Goal: Task Accomplishment & Management: Manage account settings

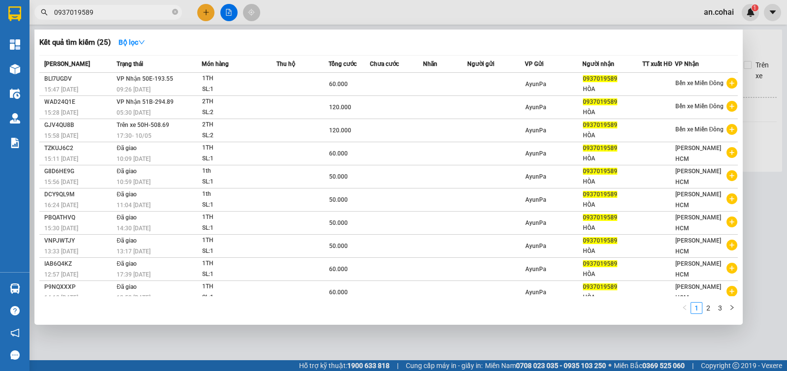
type input "0937019589"
click at [299, 23] on div at bounding box center [393, 185] width 787 height 371
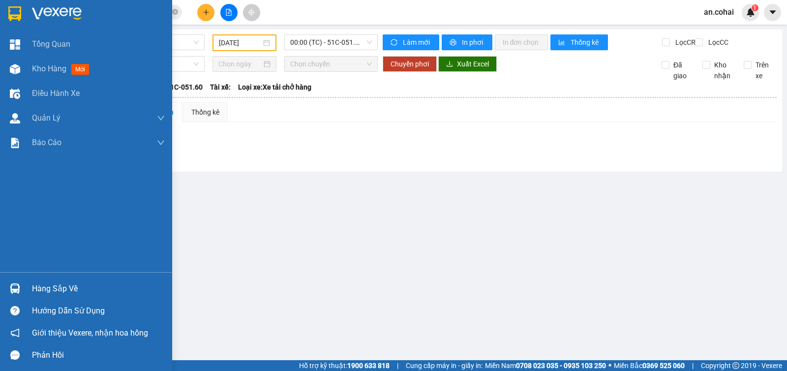
click at [46, 290] on div "Hàng sắp về" at bounding box center [98, 288] width 133 height 15
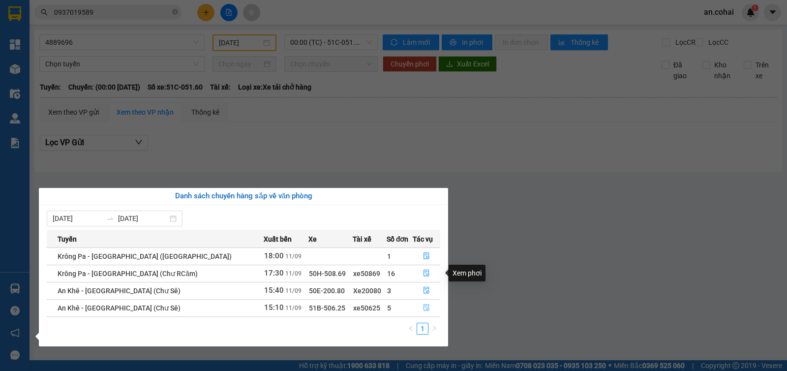
click at [423, 310] on icon "file-done" at bounding box center [426, 307] width 6 height 7
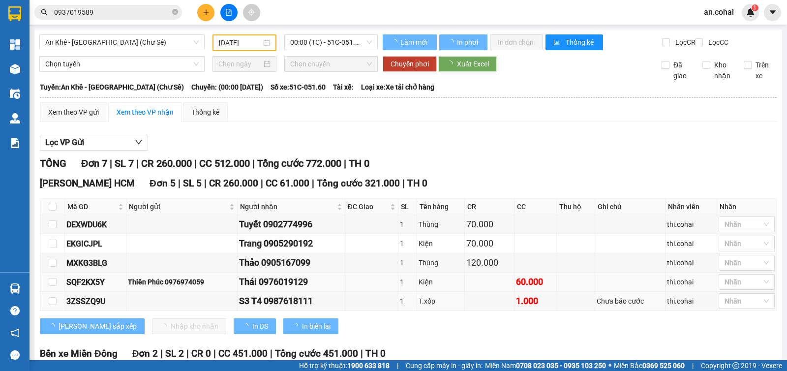
type input "[DATE]"
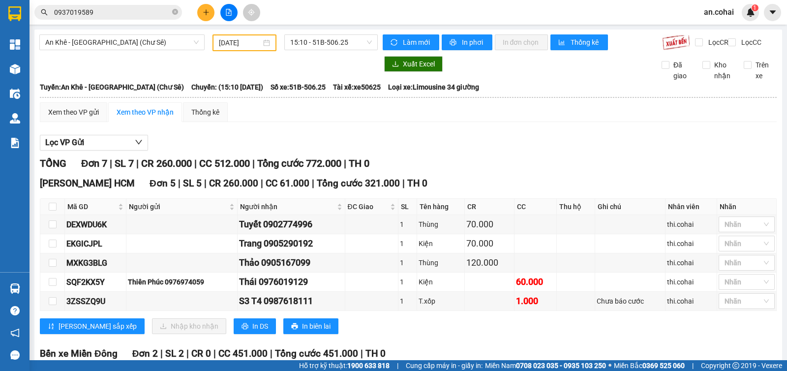
click at [48, 211] on th at bounding box center [52, 207] width 25 height 16
click at [52, 210] on input "checkbox" at bounding box center [53, 207] width 8 height 8
checkbox input "true"
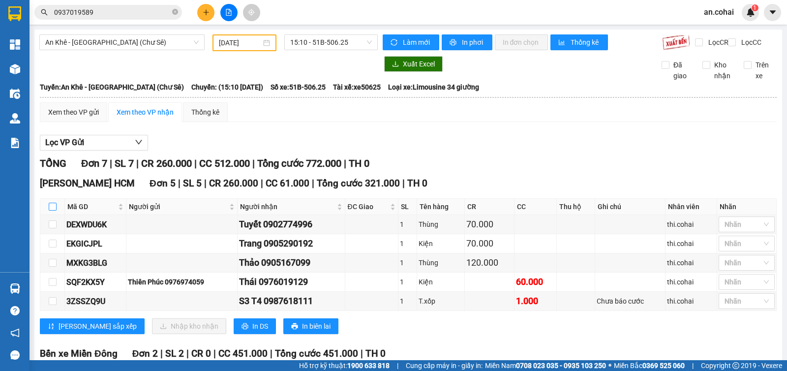
checkbox input "true"
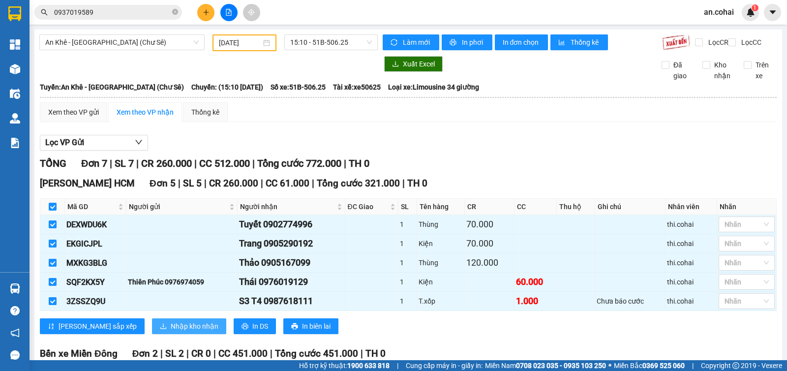
click at [171, 330] on span "Nhập kho nhận" at bounding box center [195, 326] width 48 height 11
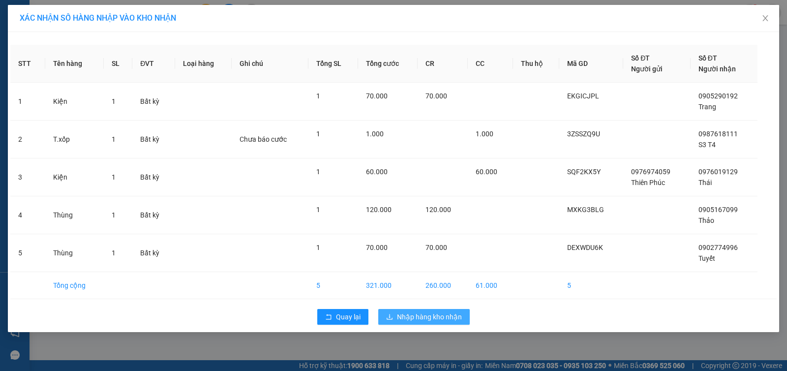
click at [416, 314] on span "Nhập hàng kho nhận" at bounding box center [429, 316] width 65 height 11
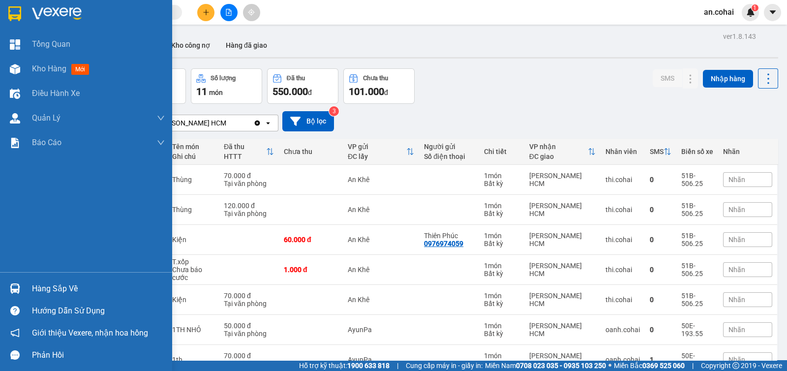
click at [16, 293] on img at bounding box center [15, 288] width 10 height 10
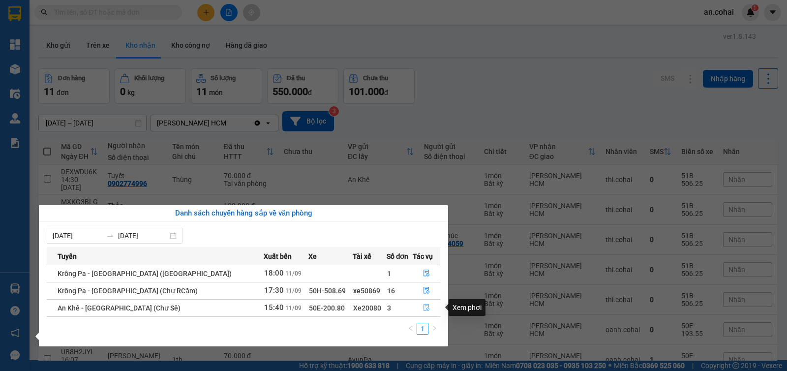
click at [423, 303] on button "button" at bounding box center [426, 308] width 27 height 16
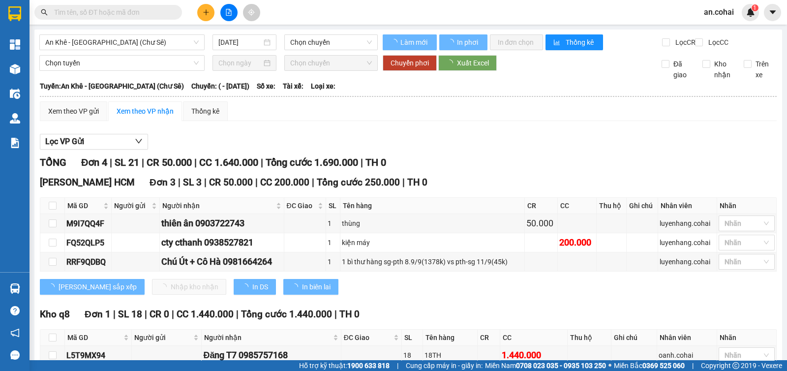
type input "[DATE]"
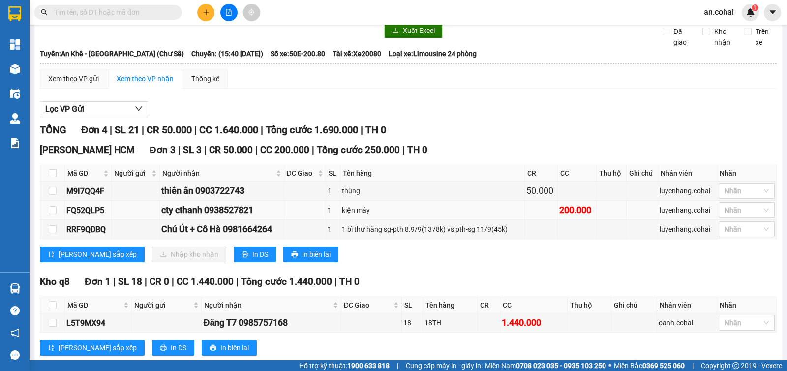
scroll to position [61, 0]
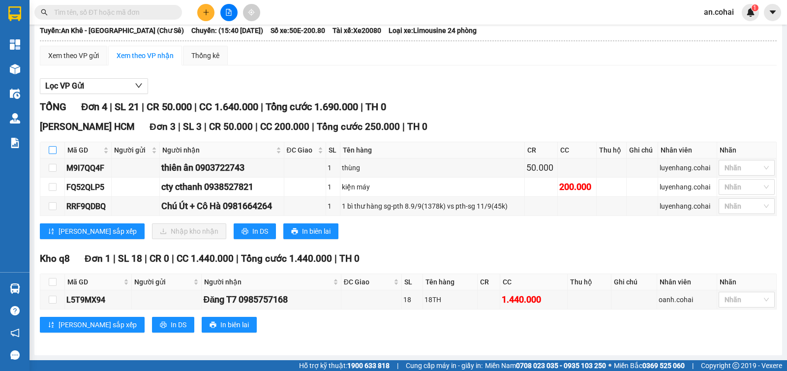
click at [51, 149] on input "checkbox" at bounding box center [53, 150] width 8 height 8
checkbox input "true"
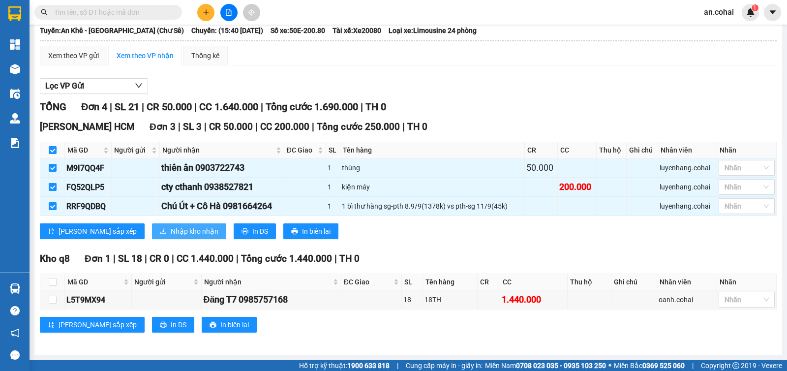
click at [171, 237] on span "Nhập kho nhận" at bounding box center [195, 231] width 48 height 11
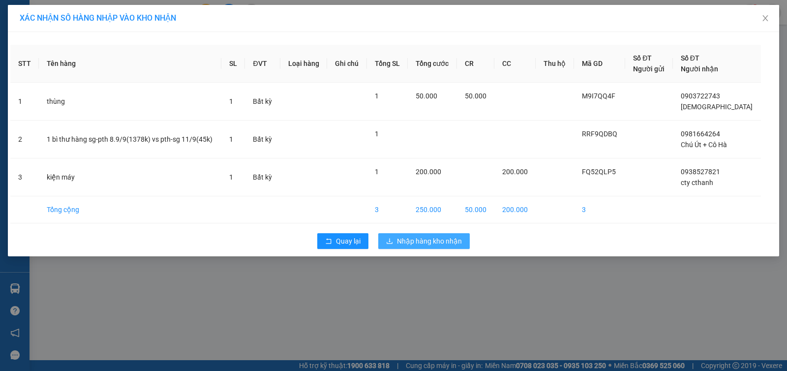
click at [408, 242] on span "Nhập hàng kho nhận" at bounding box center [429, 241] width 65 height 11
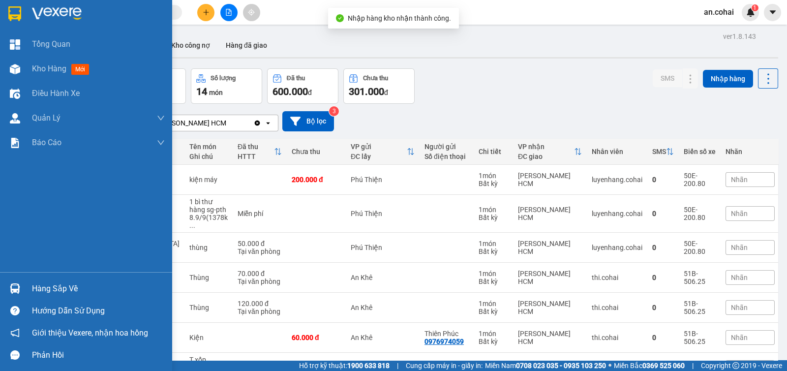
click at [22, 288] on div at bounding box center [14, 288] width 17 height 17
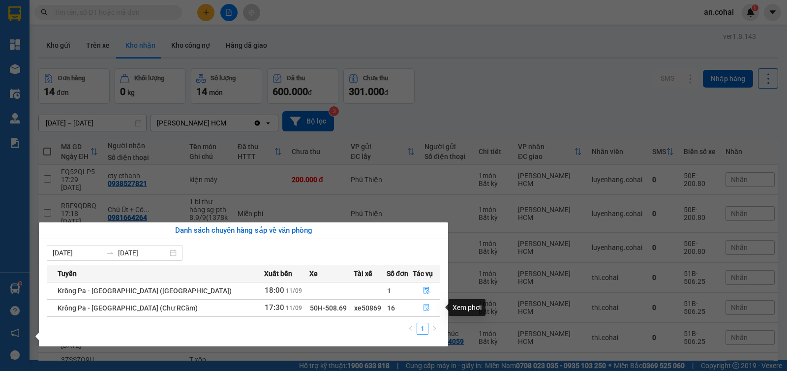
click at [423, 308] on icon "file-done" at bounding box center [426, 307] width 7 height 7
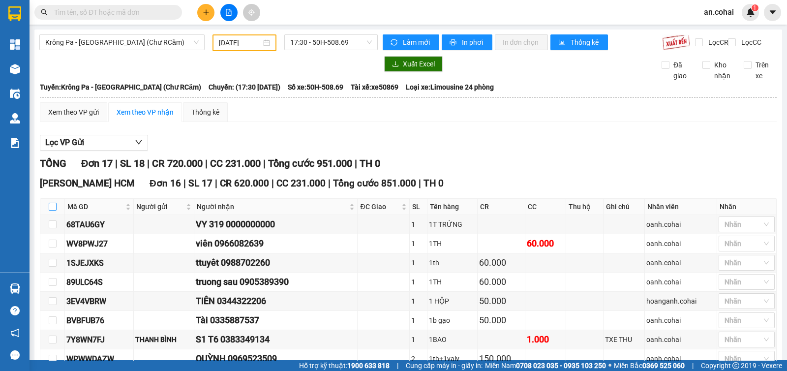
click at [52, 210] on input "checkbox" at bounding box center [53, 207] width 8 height 8
checkbox input "true"
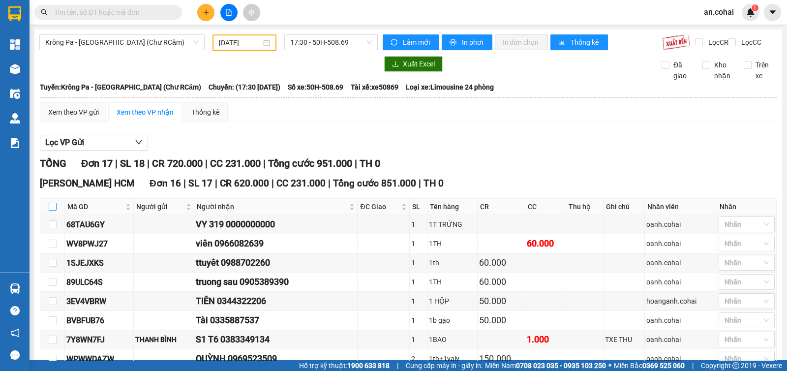
checkbox input "true"
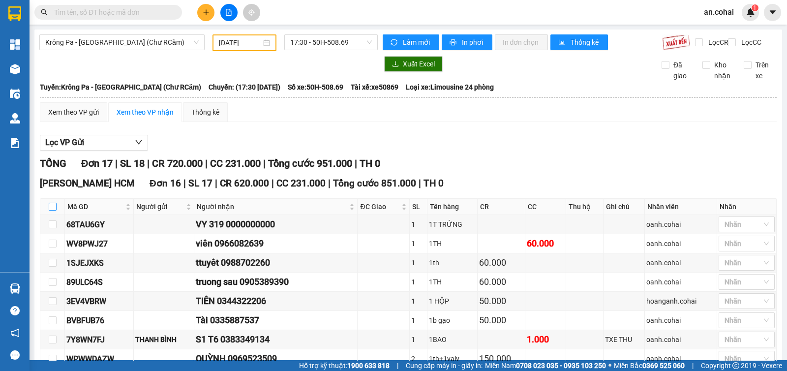
checkbox input "true"
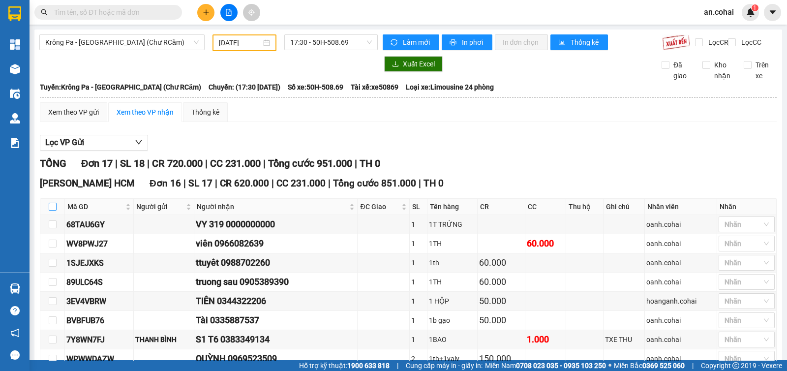
checkbox input "true"
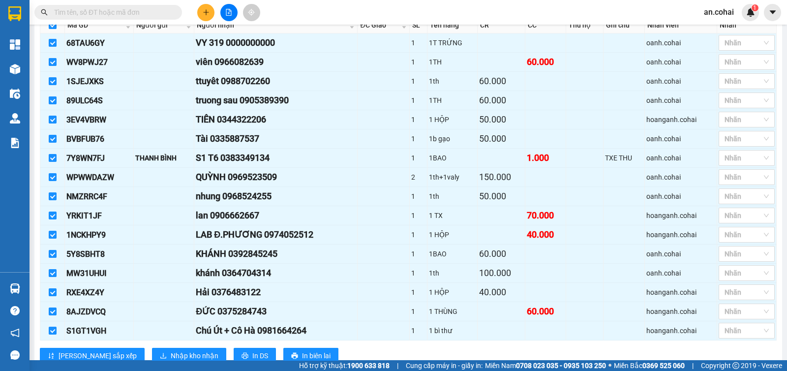
scroll to position [307, 0]
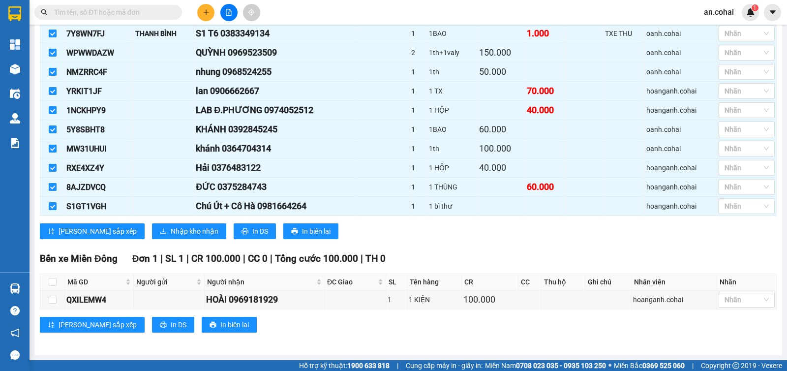
click at [168, 242] on div "[PERSON_NAME] HCM Đơn 16 | SL 17 | CR 620.000 | CC 231.000 | Tổng cước 851.000 …" at bounding box center [408, 58] width 737 height 376
click at [171, 235] on span "Nhập kho nhận" at bounding box center [195, 231] width 48 height 11
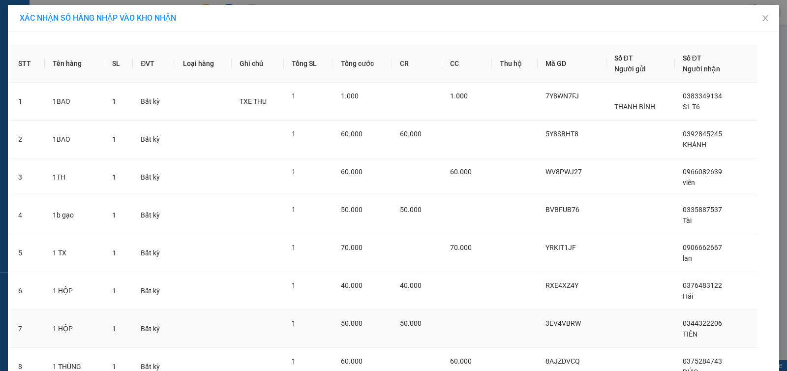
scroll to position [388, 0]
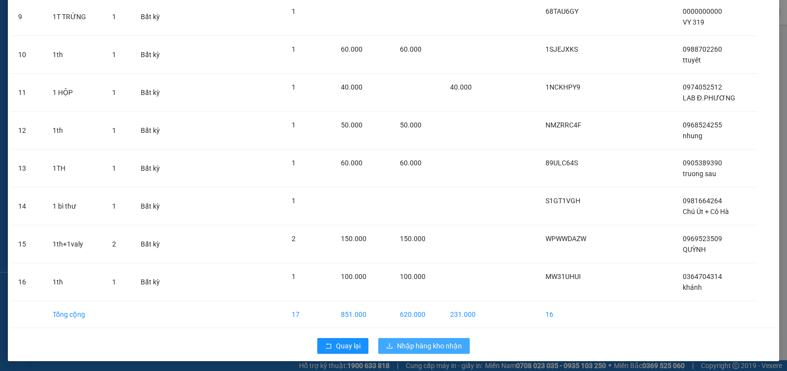
click at [409, 345] on span "Nhập hàng kho nhận" at bounding box center [429, 345] width 65 height 11
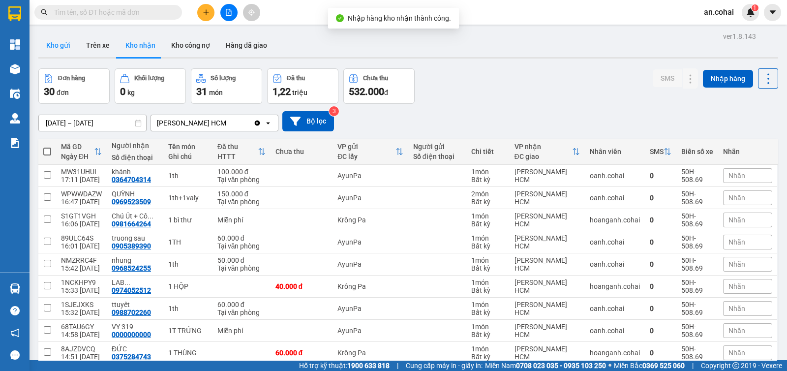
click at [59, 53] on button "Kho gửi" at bounding box center [58, 45] width 40 height 24
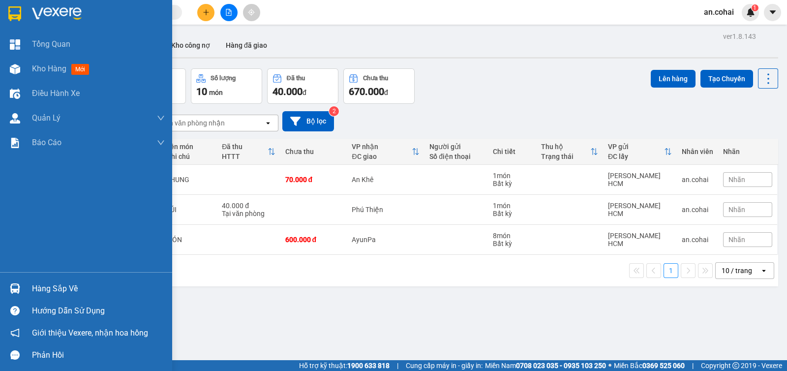
click at [26, 281] on div "Hàng sắp về" at bounding box center [86, 288] width 172 height 22
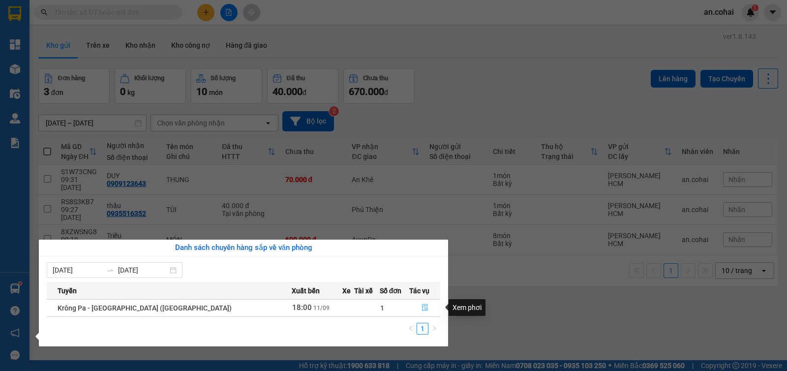
click at [422, 310] on icon "file-done" at bounding box center [425, 307] width 6 height 7
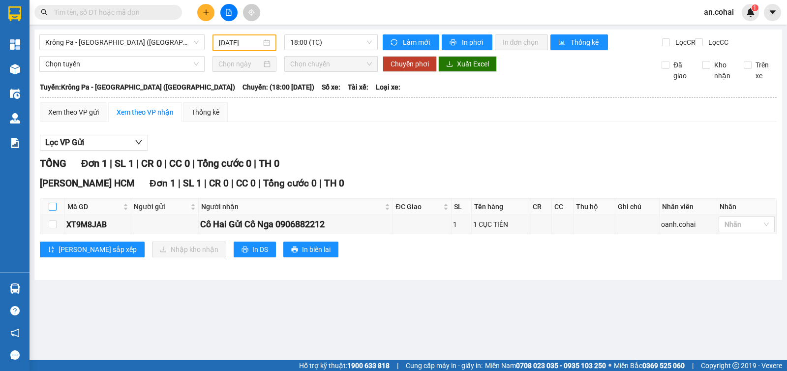
click at [54, 209] on label at bounding box center [53, 206] width 8 height 11
click at [54, 209] on input "checkbox" at bounding box center [53, 207] width 8 height 8
checkbox input "true"
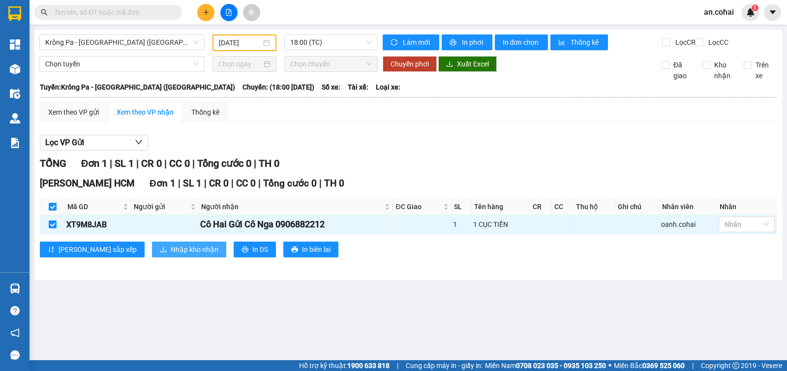
click at [171, 255] on span "Nhập kho nhận" at bounding box center [195, 249] width 48 height 11
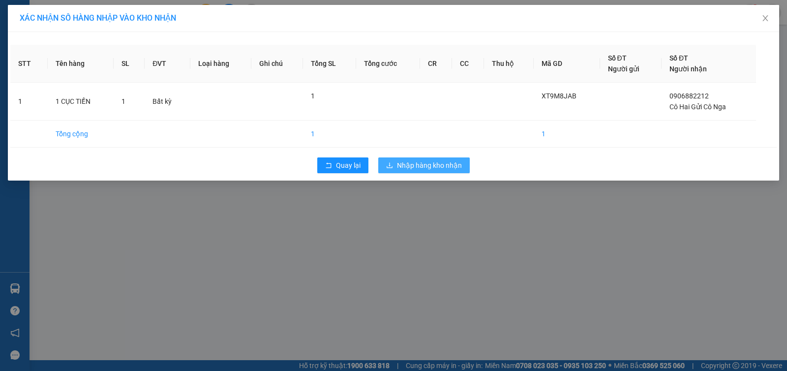
click at [441, 160] on span "Nhập hàng kho nhận" at bounding box center [429, 165] width 65 height 11
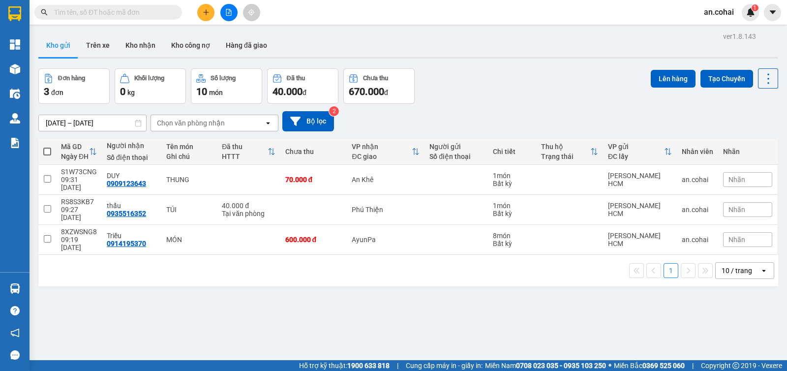
click at [120, 8] on input "text" at bounding box center [112, 12] width 116 height 11
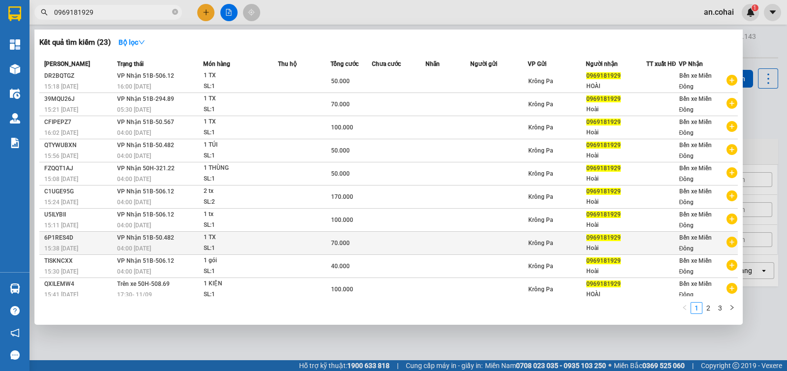
scroll to position [5, 0]
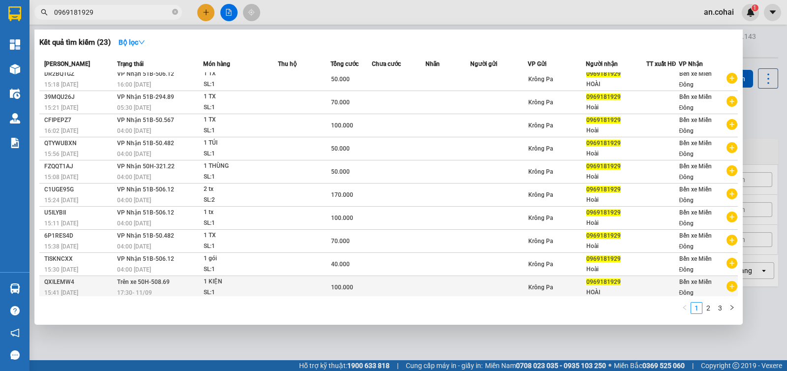
type input "0969181929"
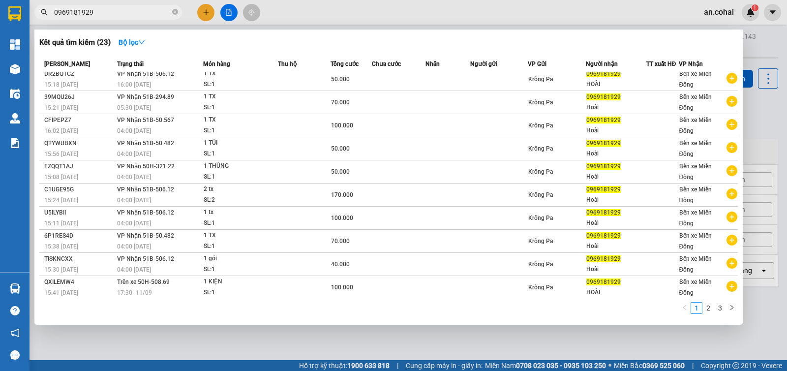
click at [173, 11] on icon "close-circle" at bounding box center [175, 12] width 6 height 6
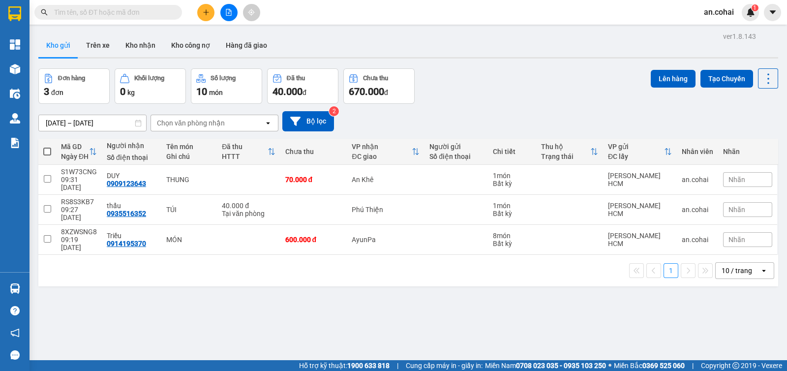
click at [200, 31] on div "ver 1.8.143 Kho gửi Trên xe Kho nhận Kho công nợ Hàng đã giao Đơn hàng 3 đơn Kh…" at bounding box center [407, 215] width 747 height 371
click at [135, 55] on button "Kho nhận" at bounding box center [141, 45] width 46 height 24
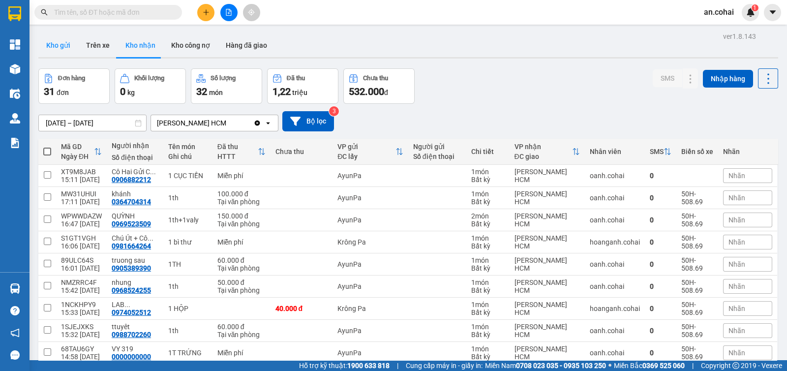
click at [61, 53] on button "Kho gửi" at bounding box center [58, 45] width 40 height 24
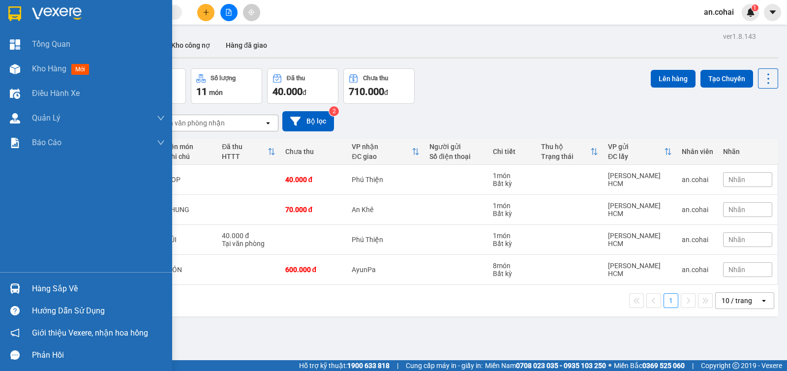
click at [16, 289] on img at bounding box center [15, 288] width 10 height 10
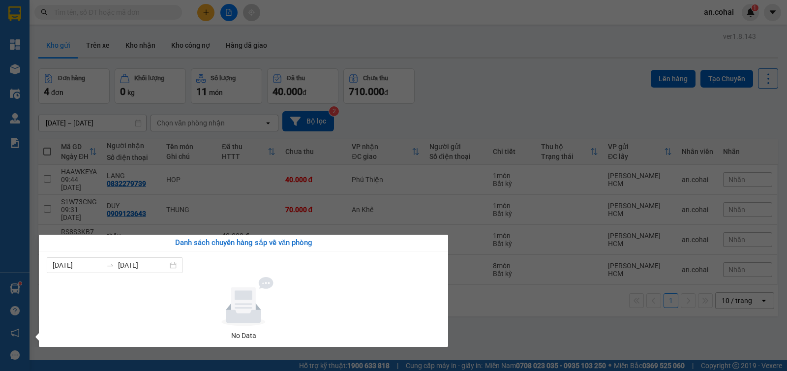
click at [435, 205] on section "Kết quả tìm kiếm ( 23 ) Bộ lọc Mã ĐH Trạng thái Món hàng Thu hộ Tổng cước Chưa …" at bounding box center [393, 185] width 787 height 371
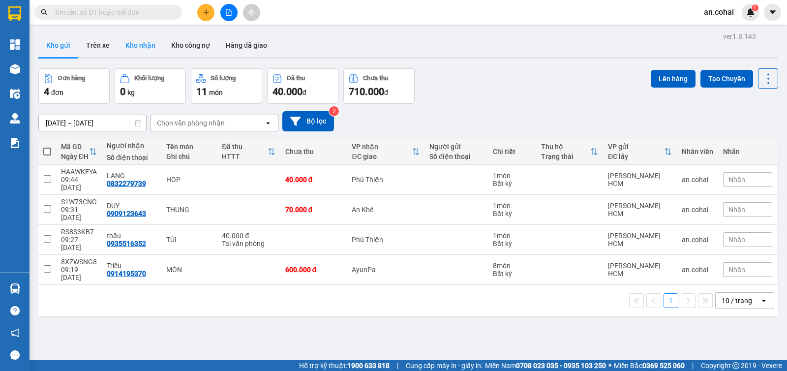
click at [141, 41] on button "Kho nhận" at bounding box center [141, 45] width 46 height 24
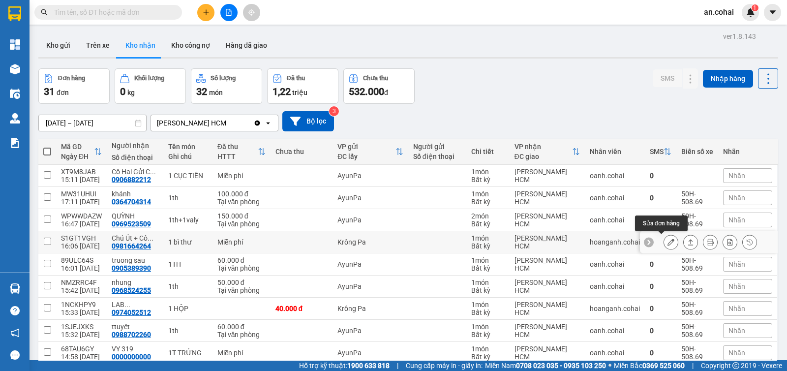
click at [684, 241] on button at bounding box center [691, 242] width 14 height 17
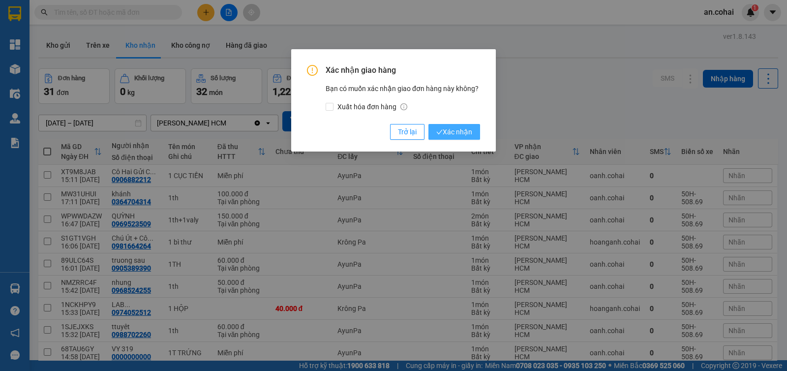
click at [460, 129] on span "Xác nhận" at bounding box center [454, 131] width 36 height 11
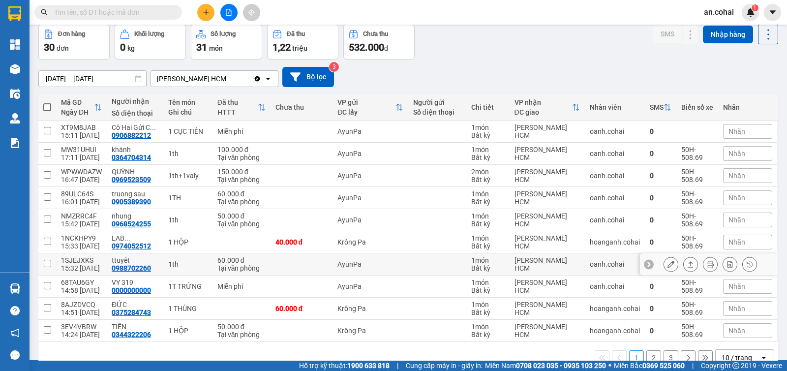
scroll to position [64, 0]
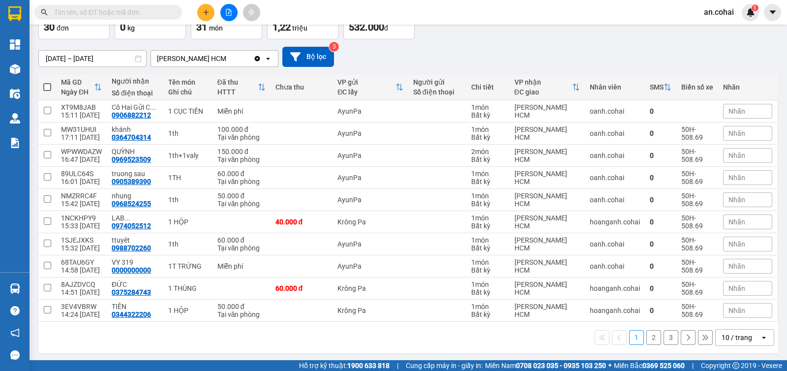
click at [725, 333] on div "10 / trang" at bounding box center [736, 337] width 30 height 10
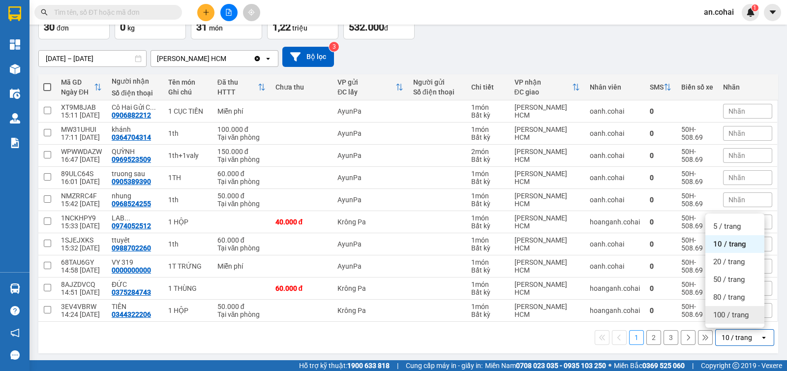
click at [727, 320] on div "100 / trang" at bounding box center [734, 315] width 59 height 18
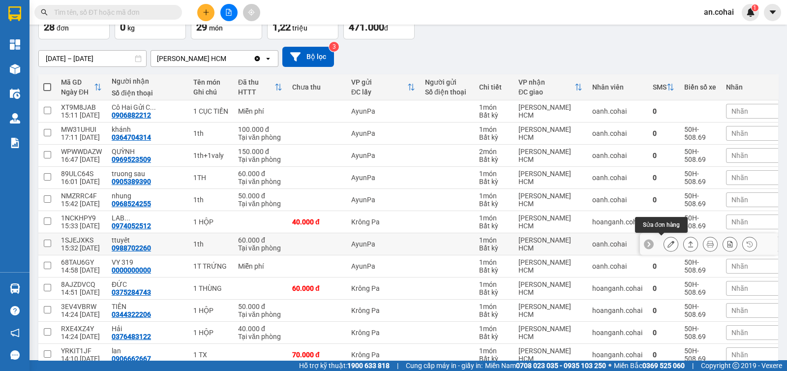
click at [667, 240] on icon at bounding box center [670, 243] width 7 height 7
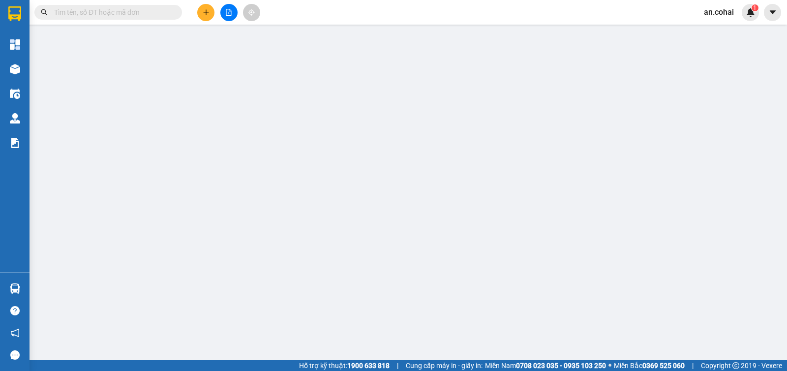
type input "0988702260"
type input "ttuyêt"
type input "60.000"
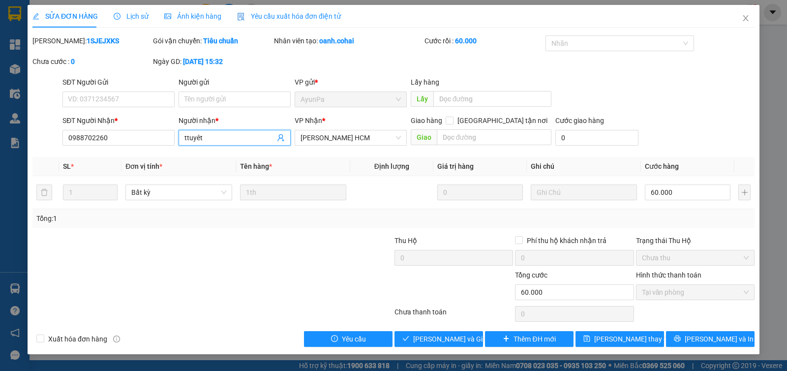
drag, startPoint x: 207, startPoint y: 135, endPoint x: 160, endPoint y: 151, distance: 49.3
click at [160, 151] on div "Total Paid Fee 60.000 Total UnPaid Fee 0 Cash Collection Total Fee Mã ĐH: 1SJEJ…" at bounding box center [393, 190] width 722 height 311
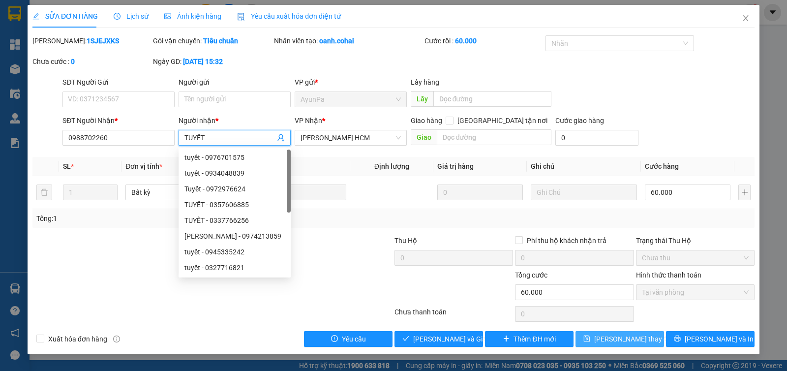
type input "TUYẾT"
click at [590, 339] on div "Total Paid Fee 60.000 Total UnPaid Fee 0 Cash Collection Total Fee Mã ĐH: 1SJEJ…" at bounding box center [393, 190] width 722 height 311
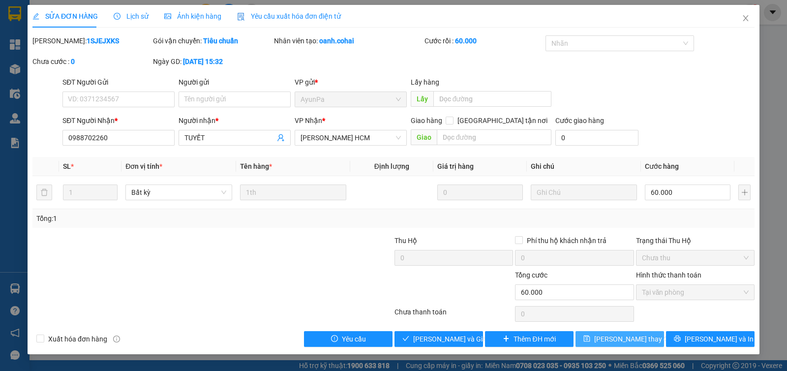
click at [595, 343] on button "[PERSON_NAME] thay đổi" at bounding box center [619, 339] width 89 height 16
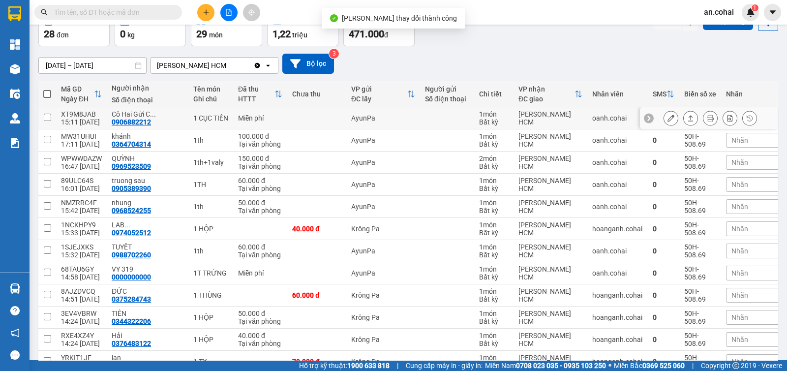
scroll to position [184, 0]
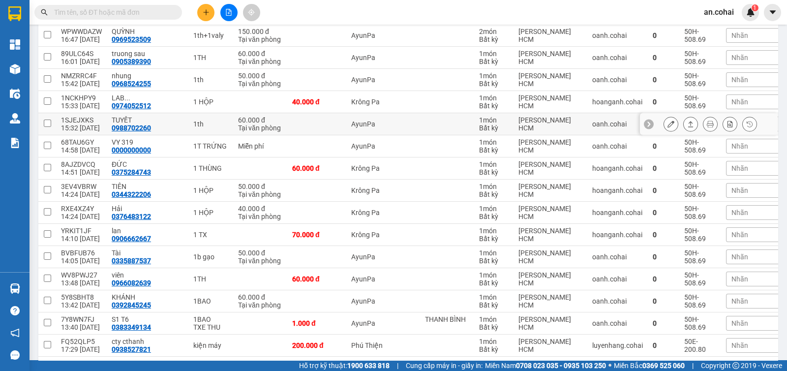
click at [78, 125] on div "15:32 [DATE]" at bounding box center [81, 128] width 41 height 8
checkbox input "true"
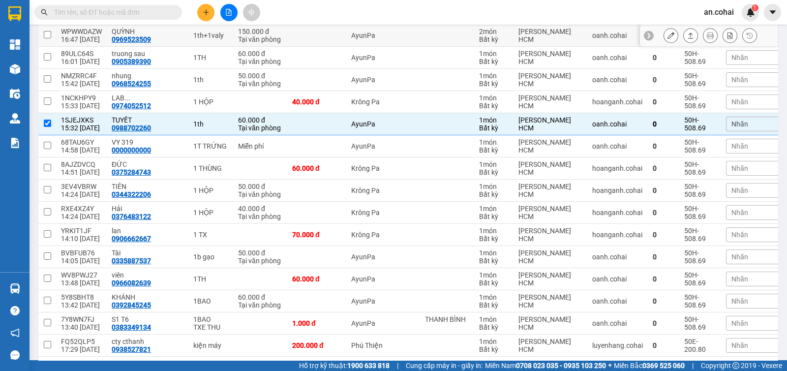
click at [93, 36] on div "16:47 [DATE]" at bounding box center [81, 39] width 41 height 8
checkbox input "true"
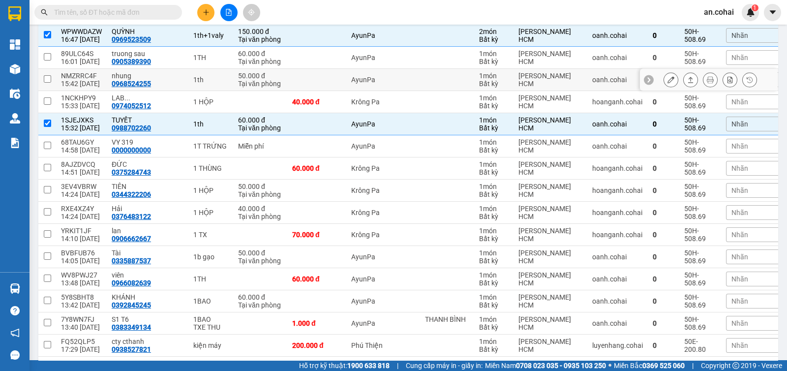
click at [91, 82] on div "15:42 [DATE]" at bounding box center [81, 84] width 41 height 8
checkbox input "true"
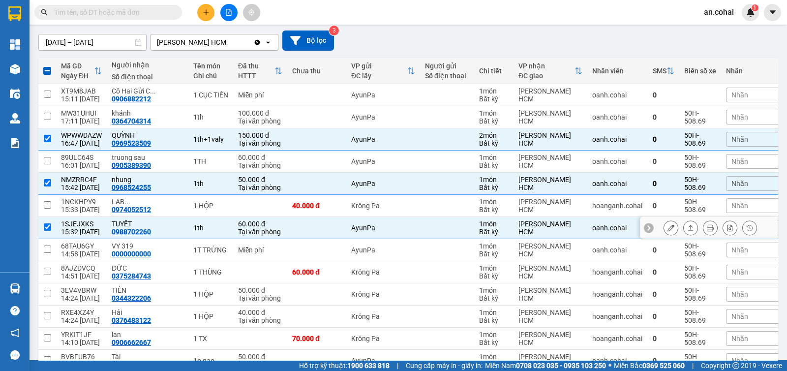
scroll to position [61, 0]
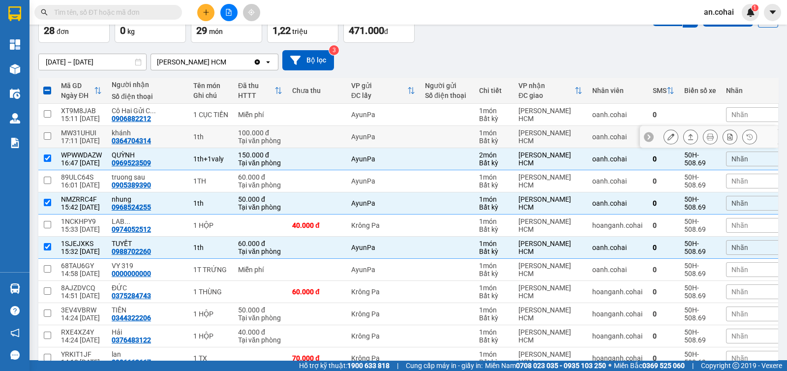
click at [85, 132] on div "MW31UHUI" at bounding box center [81, 133] width 41 height 8
checkbox input "true"
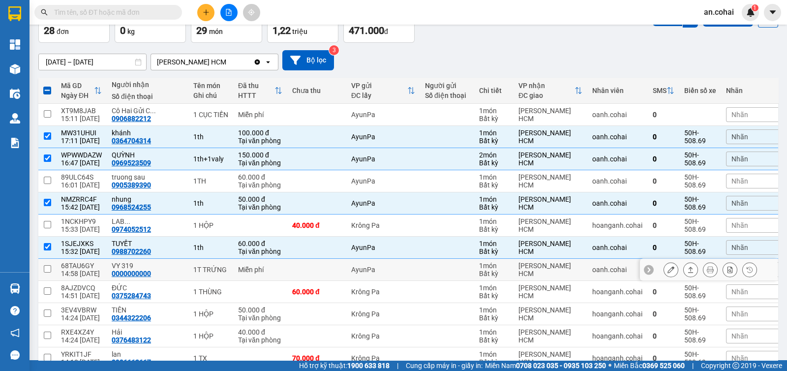
scroll to position [122, 0]
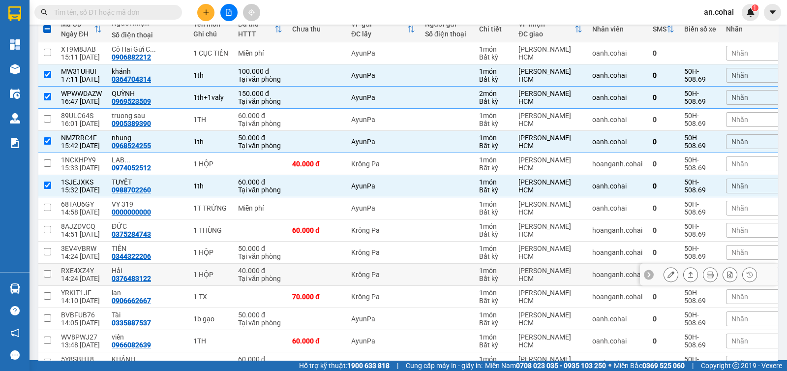
click at [87, 267] on div "RXE4XZ4Y" at bounding box center [81, 271] width 41 height 8
checkbox input "true"
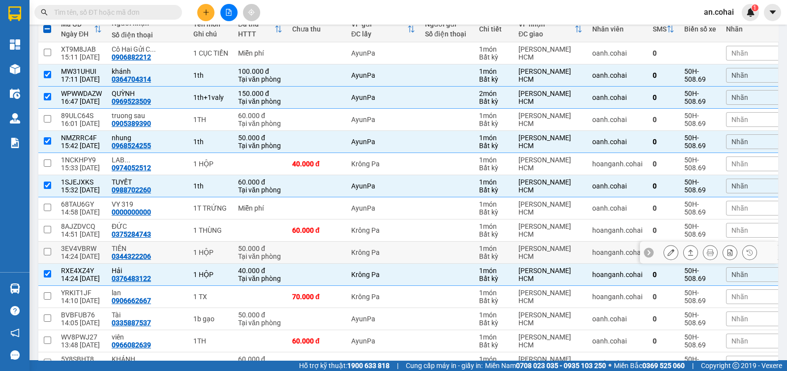
click at [96, 222] on div "8AJZDVCQ" at bounding box center [81, 226] width 41 height 8
checkbox input "true"
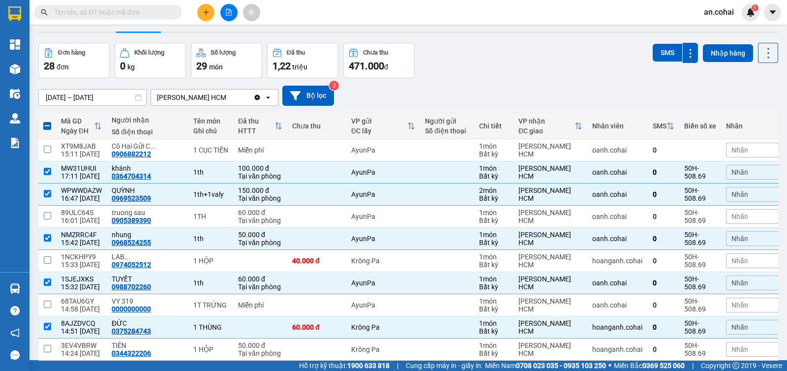
scroll to position [0, 0]
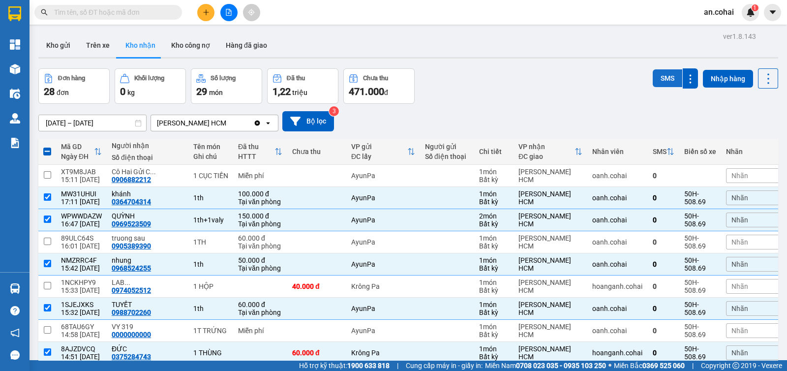
click at [653, 80] on button "SMS" at bounding box center [668, 78] width 30 height 18
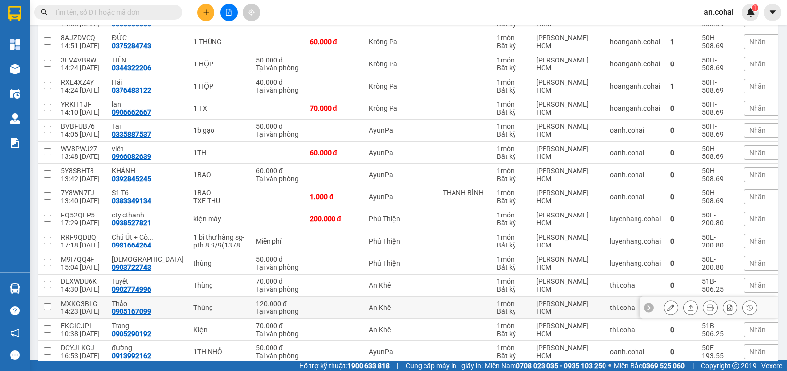
scroll to position [501, 0]
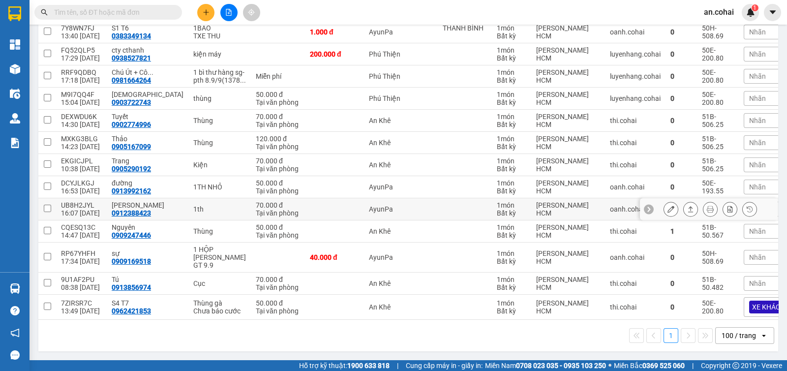
click at [687, 206] on icon at bounding box center [690, 209] width 7 height 7
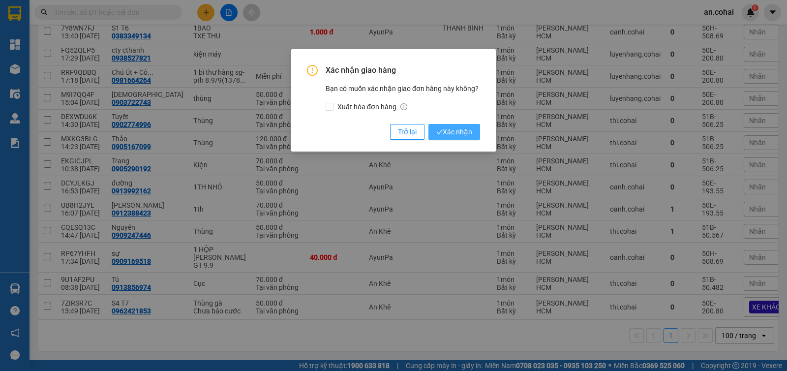
click at [451, 129] on span "Xác nhận" at bounding box center [454, 131] width 36 height 11
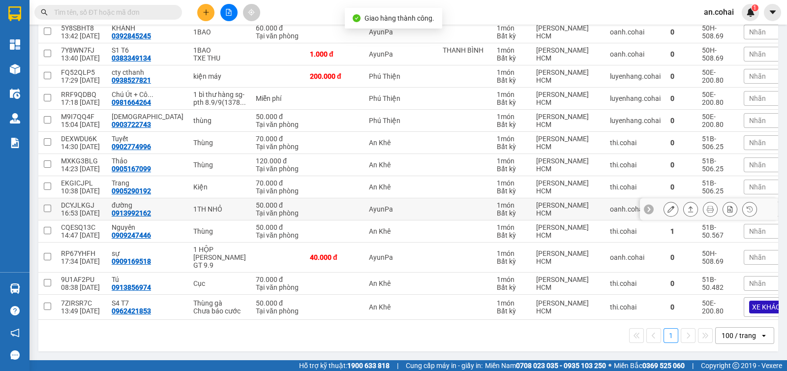
scroll to position [478, 0]
click at [687, 230] on icon at bounding box center [690, 231] width 7 height 7
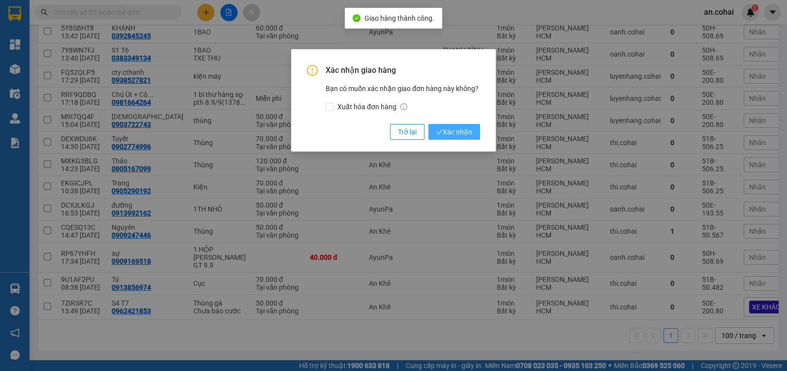
click at [460, 134] on span "Xác nhận" at bounding box center [454, 131] width 36 height 11
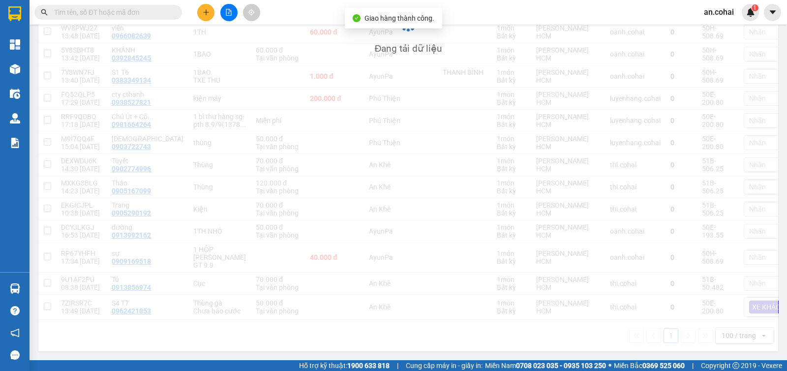
scroll to position [456, 0]
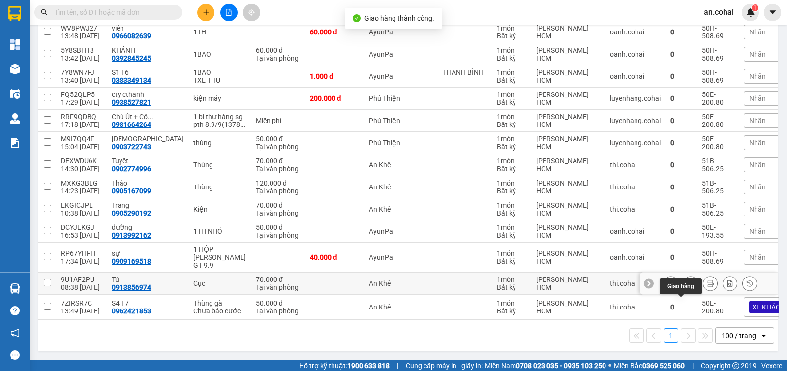
click at [688, 280] on icon at bounding box center [690, 283] width 5 height 6
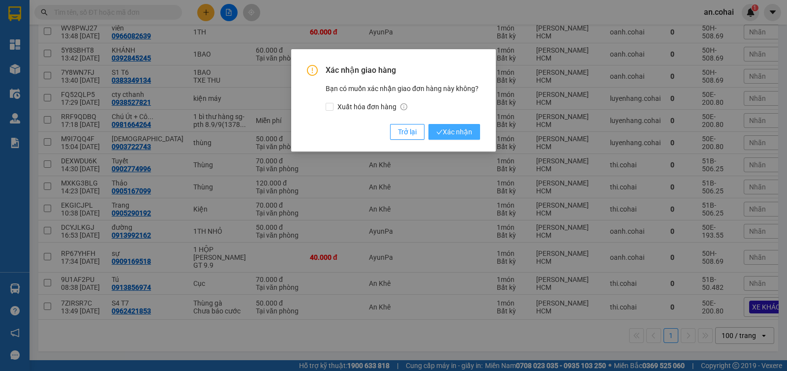
click at [478, 133] on button "Xác nhận" at bounding box center [454, 132] width 52 height 16
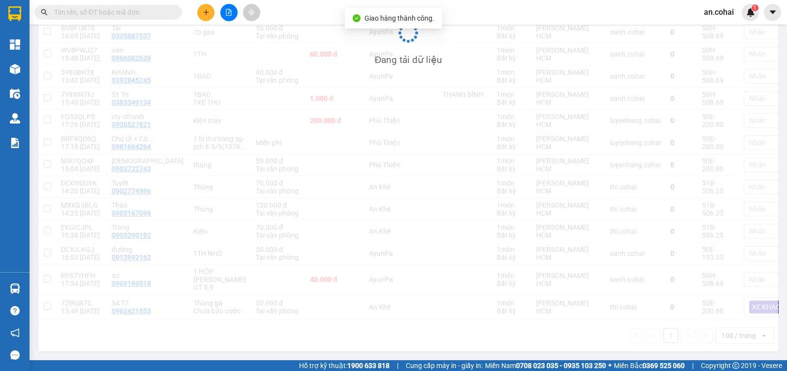
scroll to position [435, 0]
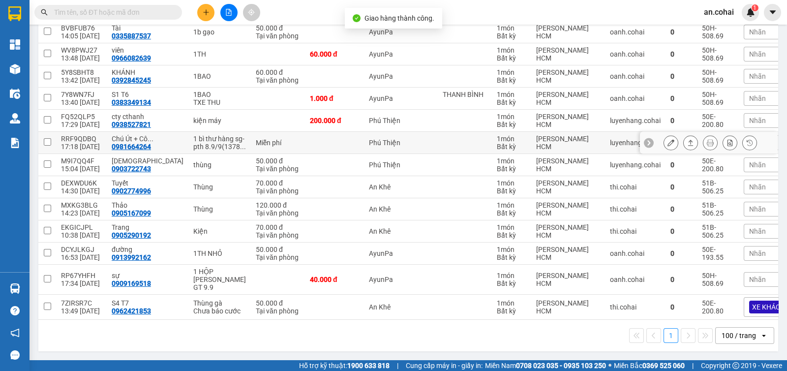
click at [684, 134] on button at bounding box center [691, 142] width 14 height 17
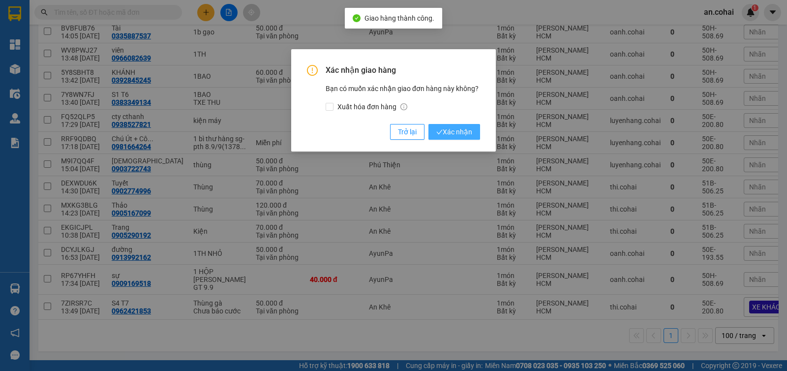
click at [468, 125] on button "Xác nhận" at bounding box center [454, 132] width 52 height 16
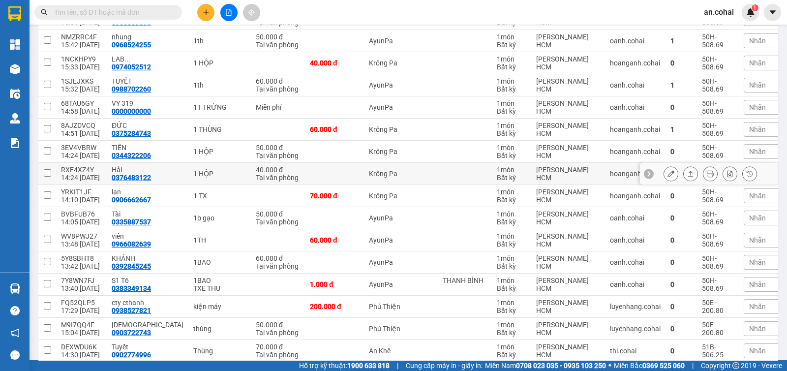
scroll to position [204, 0]
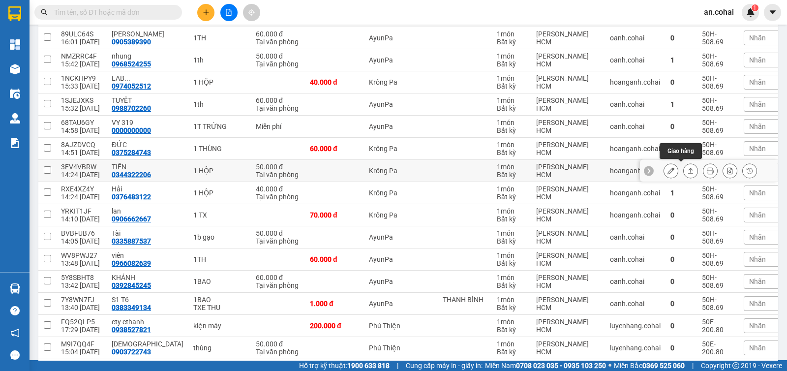
click at [687, 170] on icon at bounding box center [690, 170] width 7 height 7
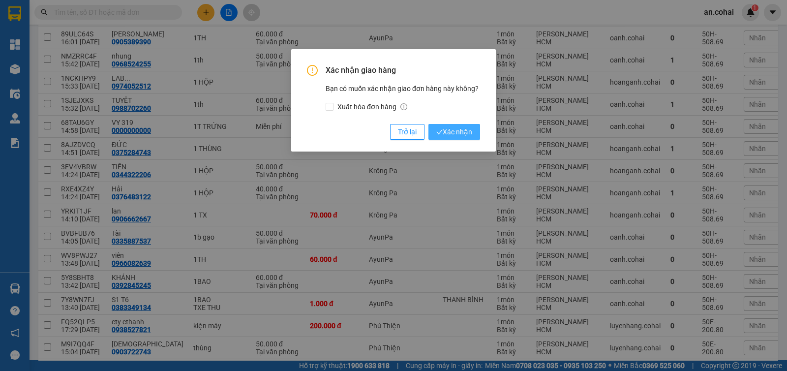
click at [475, 134] on button "Xác nhận" at bounding box center [454, 132] width 52 height 16
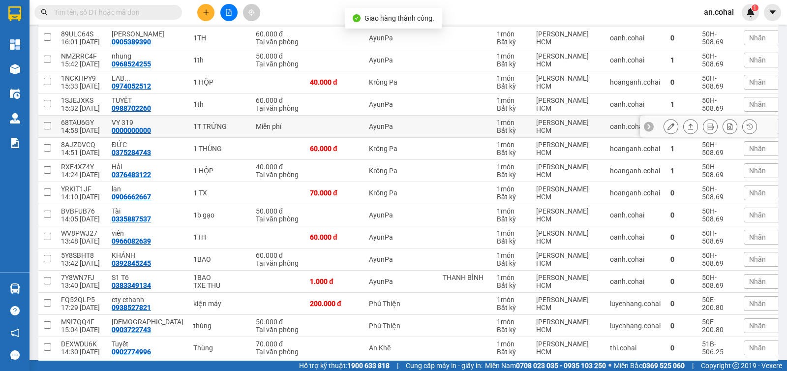
click at [687, 123] on icon at bounding box center [690, 126] width 7 height 7
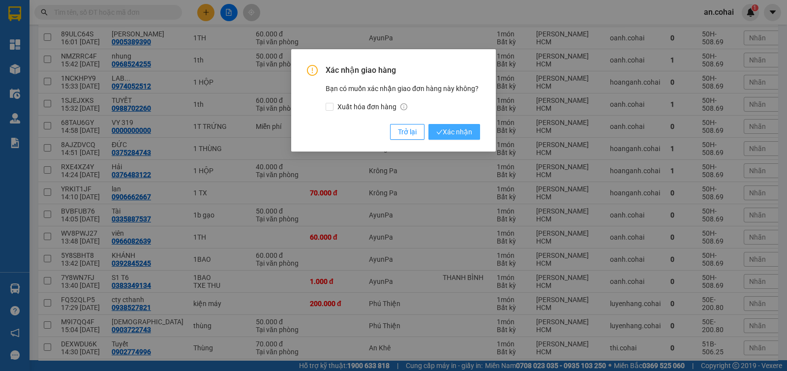
click at [456, 131] on span "Xác nhận" at bounding box center [454, 131] width 36 height 11
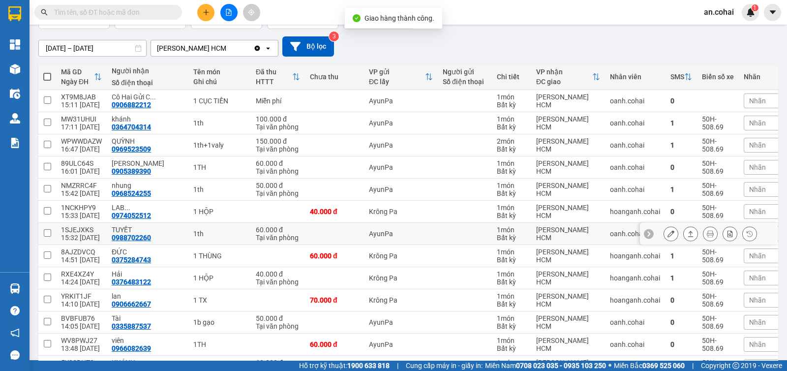
scroll to position [20, 0]
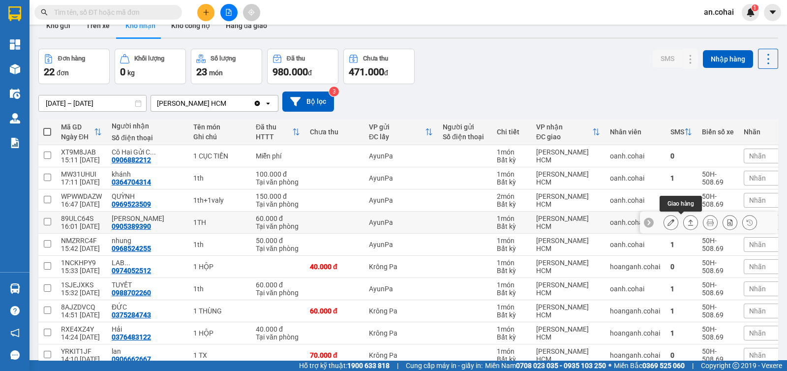
click at [684, 223] on button at bounding box center [691, 222] width 14 height 17
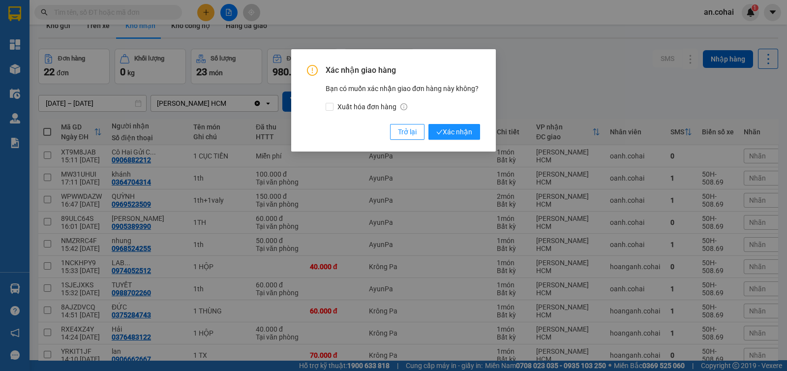
click at [445, 121] on div "Xác nhận giao hàng Bạn có muốn xác nhận giao đơn hàng này không? Xuất hóa đơn h…" at bounding box center [393, 102] width 173 height 75
click at [444, 124] on button "Xác nhận" at bounding box center [454, 132] width 52 height 16
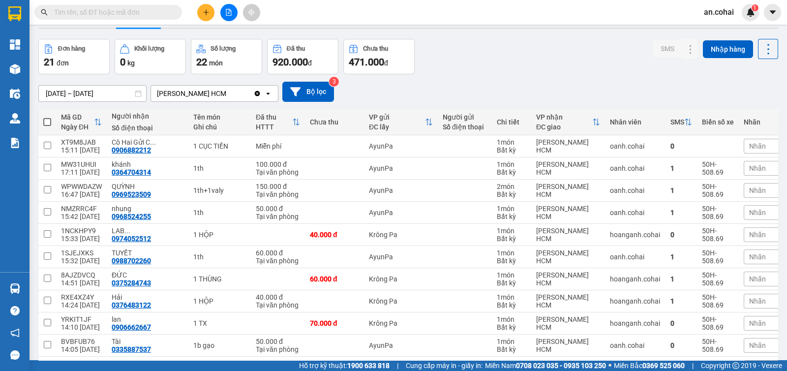
scroll to position [0, 0]
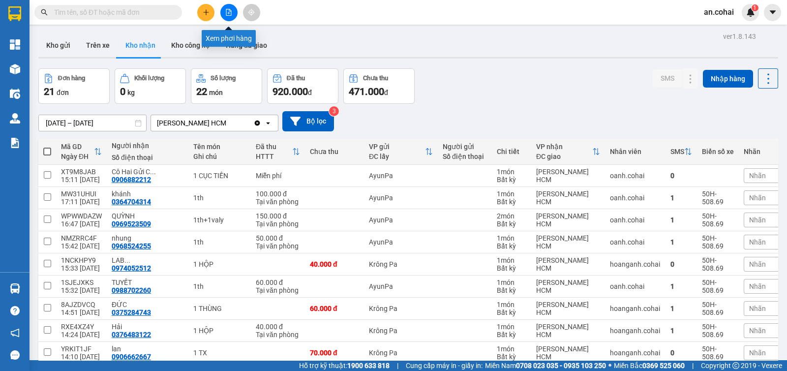
click at [229, 14] on icon "file-add" at bounding box center [228, 12] width 7 height 7
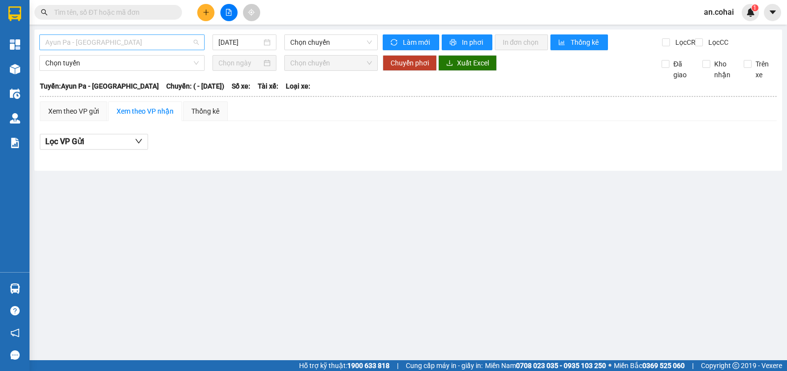
click at [136, 43] on span "Ayun Pa - Sài Gòn" at bounding box center [121, 42] width 153 height 15
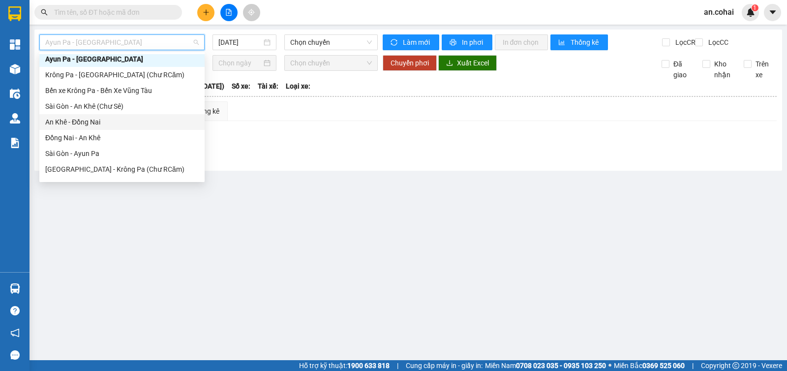
scroll to position [142, 0]
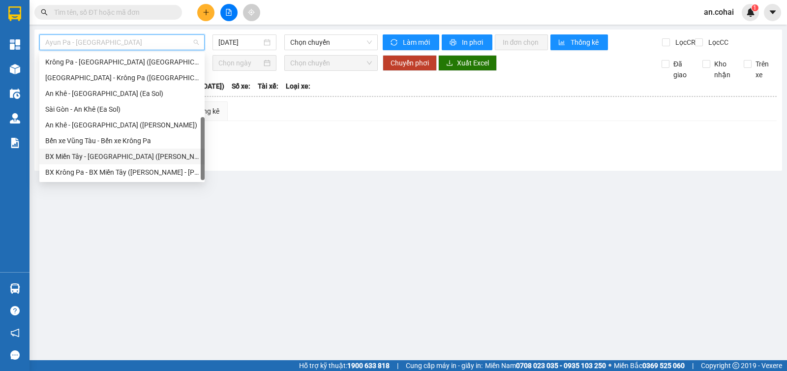
click at [120, 156] on div "BX Miền Tây - BX Krông Pa (Chơn Thành - Chư Rcăm)" at bounding box center [121, 156] width 153 height 11
type input "[DATE]"
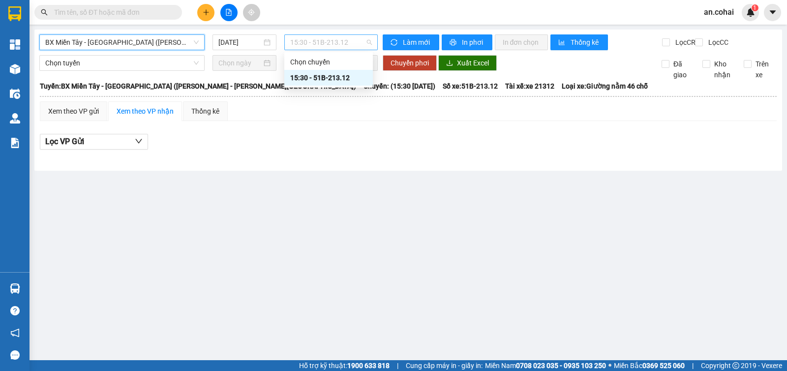
click at [327, 45] on span "15:30 - 51B-213.12" at bounding box center [330, 42] width 81 height 15
click at [328, 74] on div "15:30 - 51B-213.12" at bounding box center [328, 77] width 77 height 11
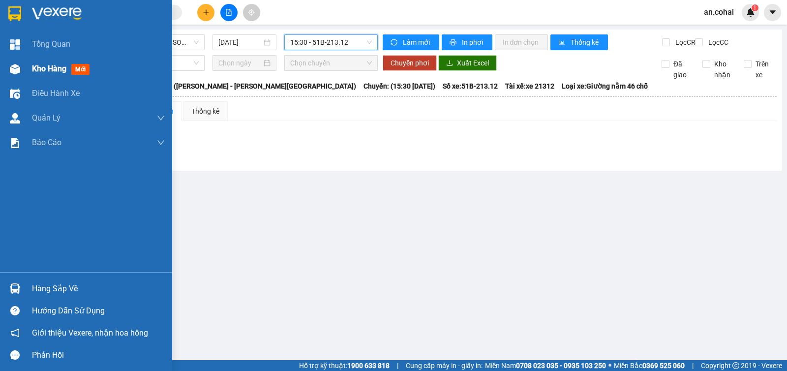
click at [45, 69] on span "Kho hàng" at bounding box center [49, 68] width 34 height 9
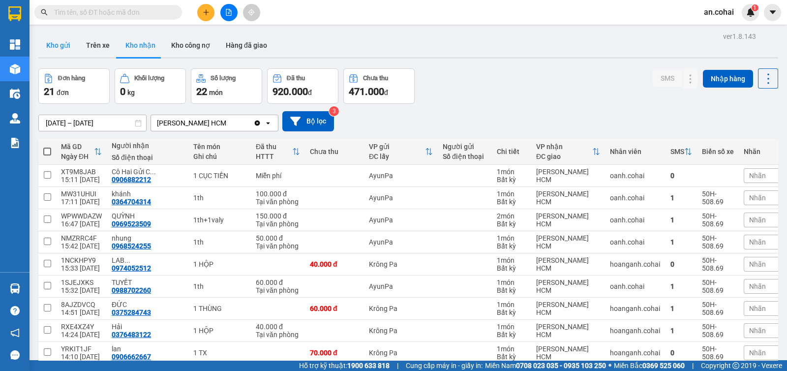
click at [69, 43] on button "Kho gửi" at bounding box center [58, 45] width 40 height 24
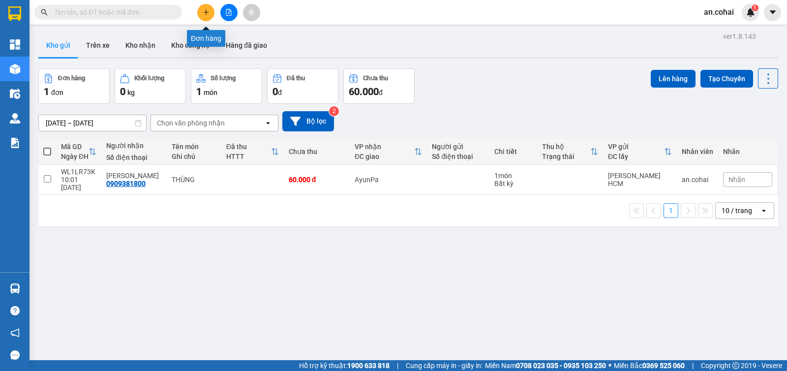
click at [203, 13] on icon "plus" at bounding box center [206, 12] width 7 height 7
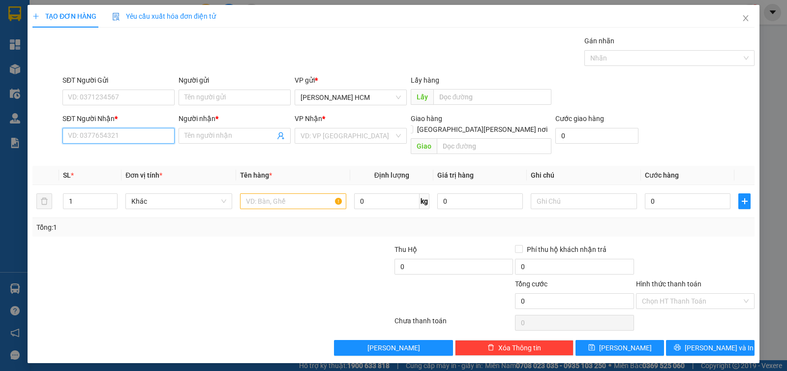
click at [127, 128] on input "SĐT Người Nhận *" at bounding box center [118, 136] width 112 height 16
click at [125, 136] on input "SĐT Người Nhận *" at bounding box center [118, 136] width 112 height 16
click at [127, 151] on div "0982096039 - CHÂU" at bounding box center [118, 154] width 100 height 11
type input "0982096039"
type input "CHÂU"
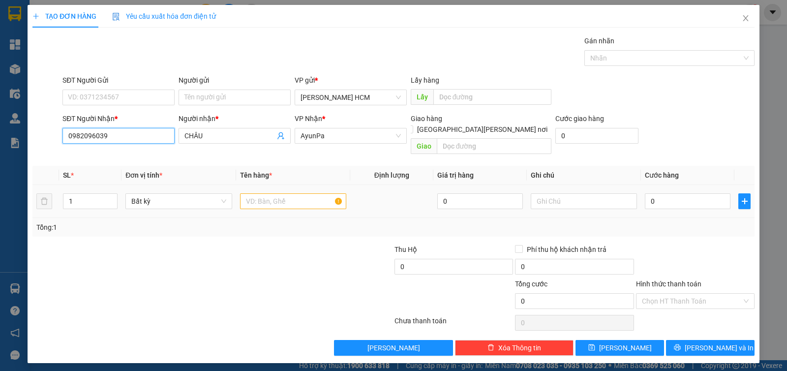
type input "0982096039"
click at [300, 193] on input "text" at bounding box center [293, 201] width 106 height 16
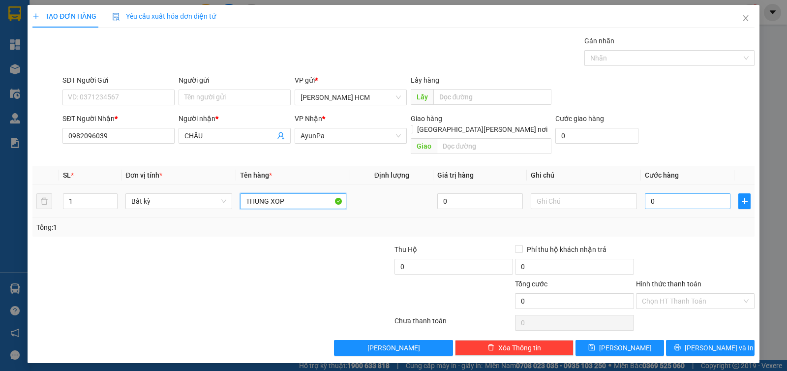
type input "THUNG XOP"
click at [668, 195] on input "0" at bounding box center [688, 201] width 86 height 16
type input "006"
type input "6"
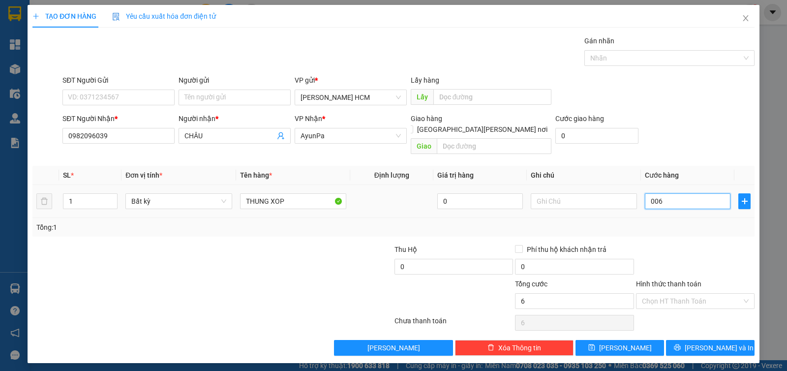
type input "0.060"
type input "60"
type input "60.000"
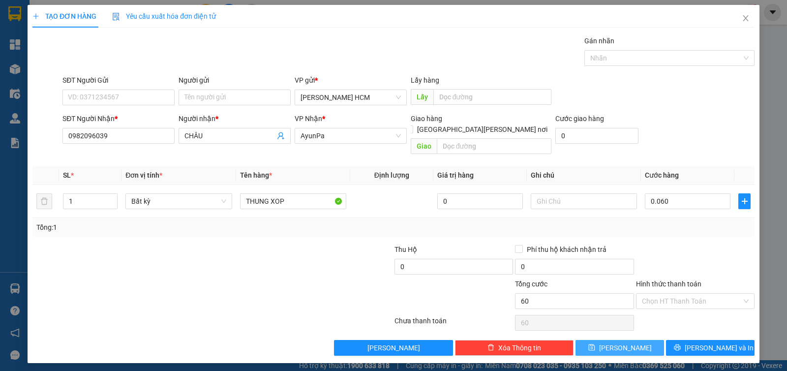
type input "60.000"
click at [631, 340] on button "Lưu" at bounding box center [619, 348] width 89 height 16
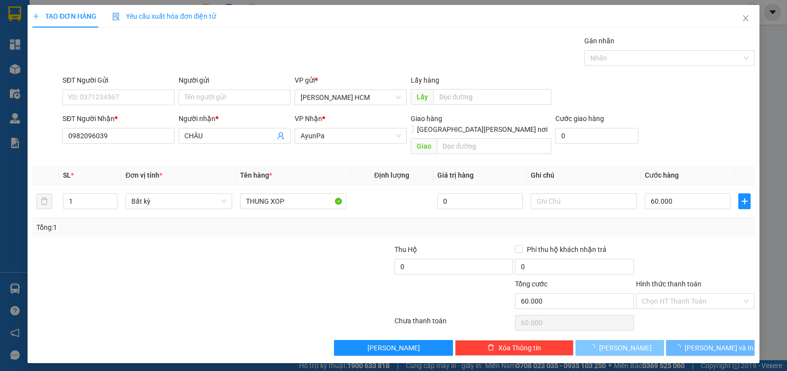
type input "0"
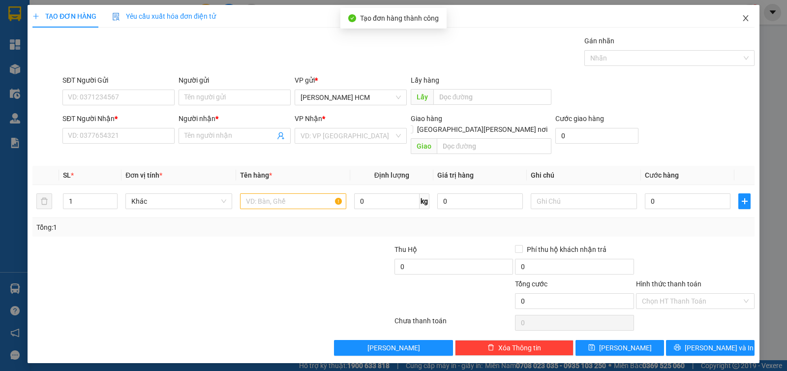
click at [745, 20] on icon "close" at bounding box center [745, 18] width 5 height 6
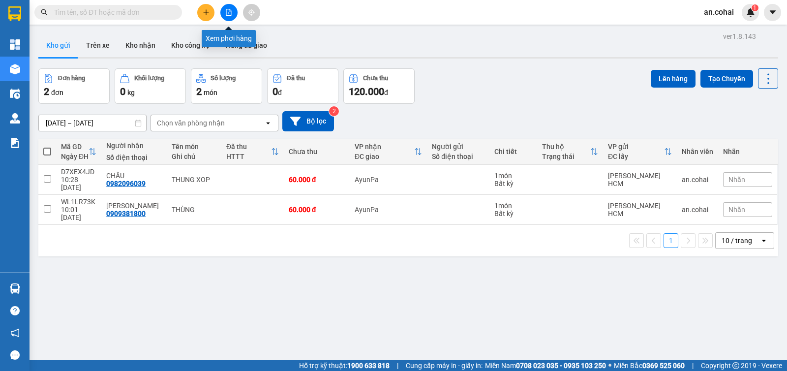
click at [227, 18] on button at bounding box center [228, 12] width 17 height 17
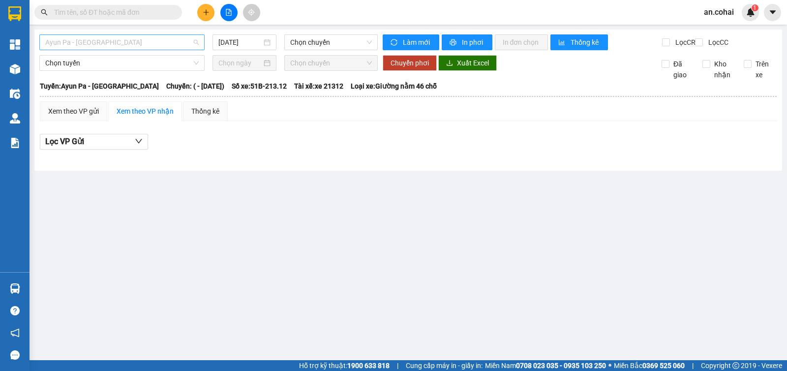
click at [120, 39] on span "Ayun Pa - Sài Gòn" at bounding box center [121, 42] width 153 height 15
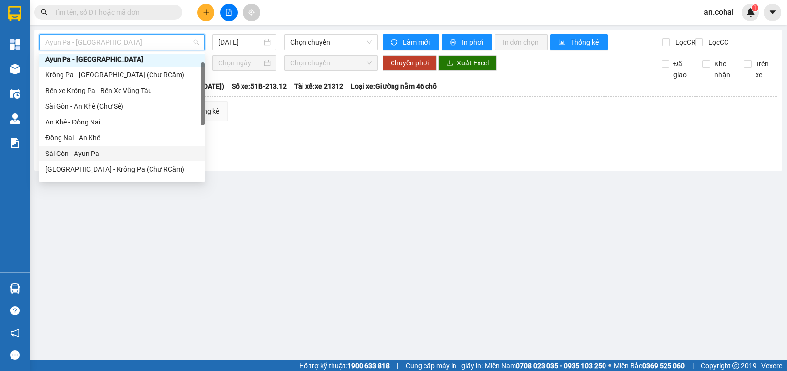
scroll to position [142, 0]
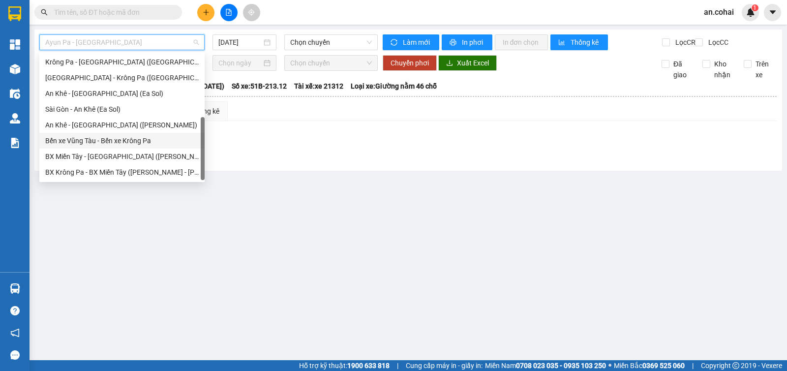
click at [127, 140] on div "Bến xe Vũng Tàu - Bến xe Krông Pa" at bounding box center [121, 140] width 153 height 11
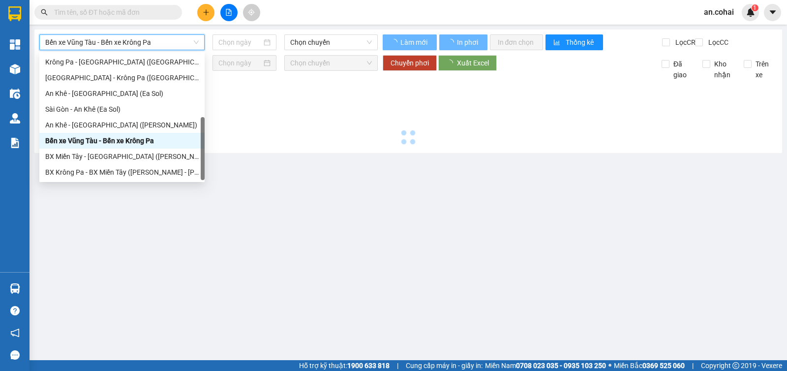
type input "[DATE]"
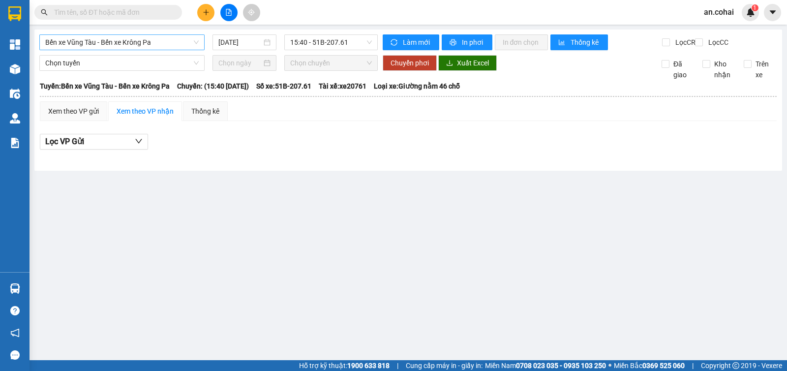
click at [143, 38] on div "Bến xe Vũng Tàu - Bến xe Krông Pa 12/09/2025 15:40 - 51B-207.61 Làm mới In phơi…" at bounding box center [407, 100] width 747 height 141
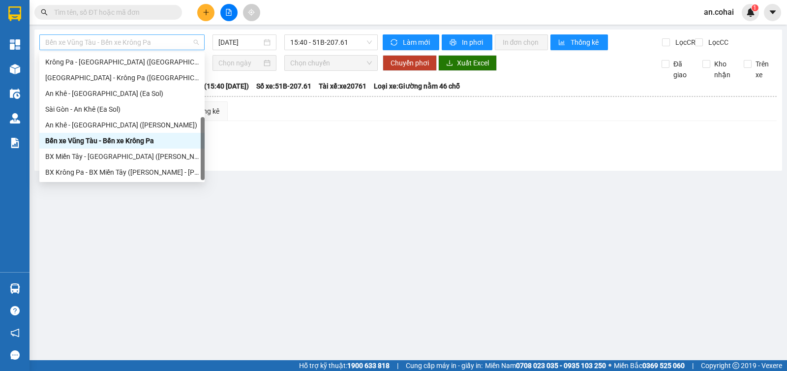
click at [156, 45] on span "Bến xe Vũng Tàu - Bến xe Krông Pa" at bounding box center [121, 42] width 153 height 15
click at [151, 151] on div "BX Miền Tây - BX Krông Pa (Chơn Thành - Chư Rcăm)" at bounding box center [121, 156] width 153 height 11
type input "[DATE]"
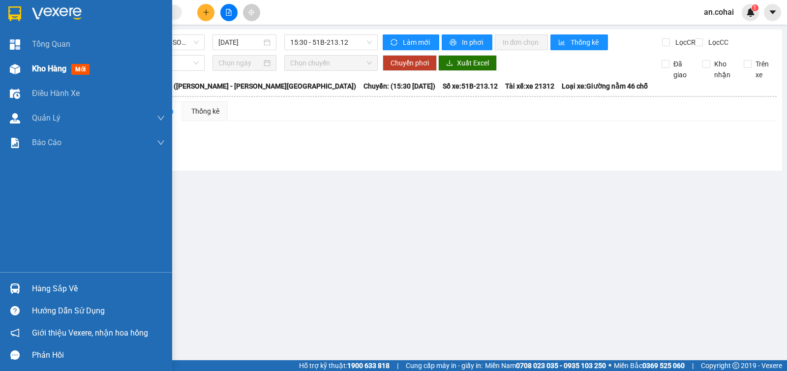
click at [35, 64] on span "Kho hàng" at bounding box center [49, 68] width 34 height 9
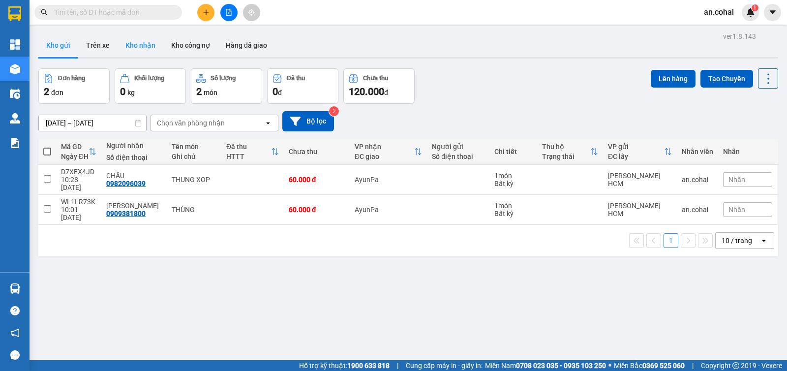
click at [152, 53] on button "Kho nhận" at bounding box center [141, 45] width 46 height 24
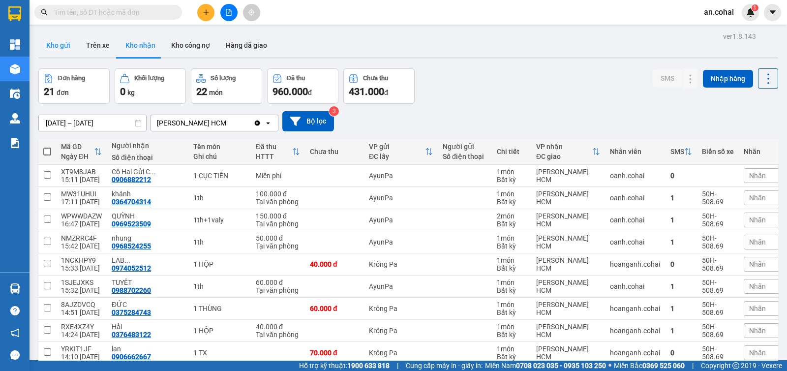
click at [57, 54] on button "Kho gửi" at bounding box center [58, 45] width 40 height 24
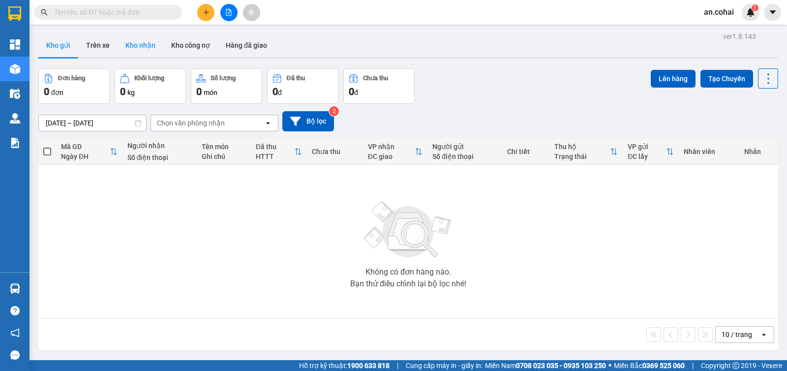
click at [129, 48] on button "Kho nhận" at bounding box center [141, 45] width 46 height 24
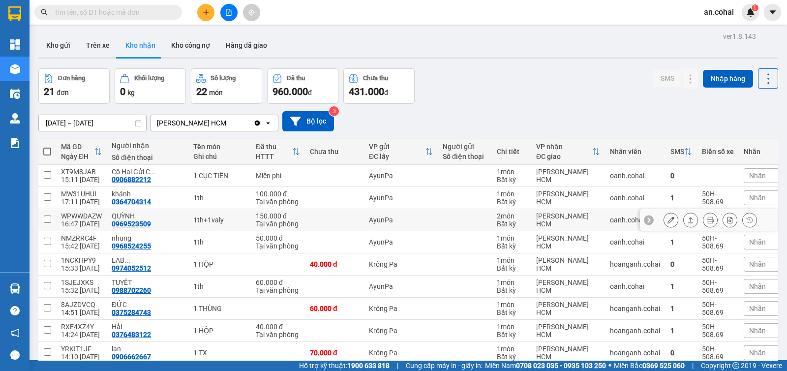
click at [687, 221] on icon at bounding box center [690, 219] width 7 height 7
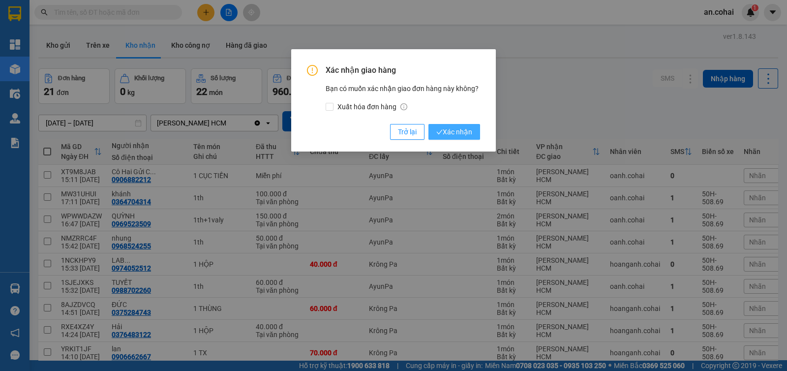
click at [470, 124] on button "Xác nhận" at bounding box center [454, 132] width 52 height 16
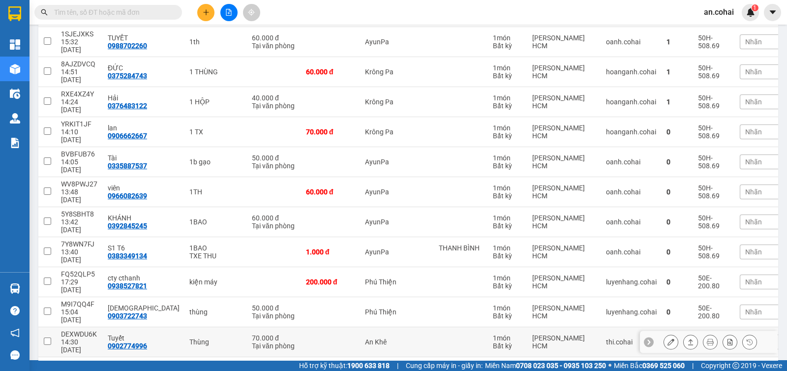
scroll to position [300, 0]
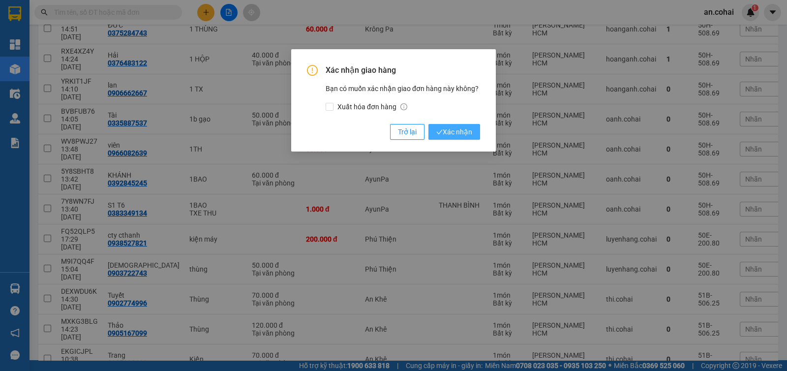
click at [472, 135] on button "Xác nhận" at bounding box center [454, 132] width 52 height 16
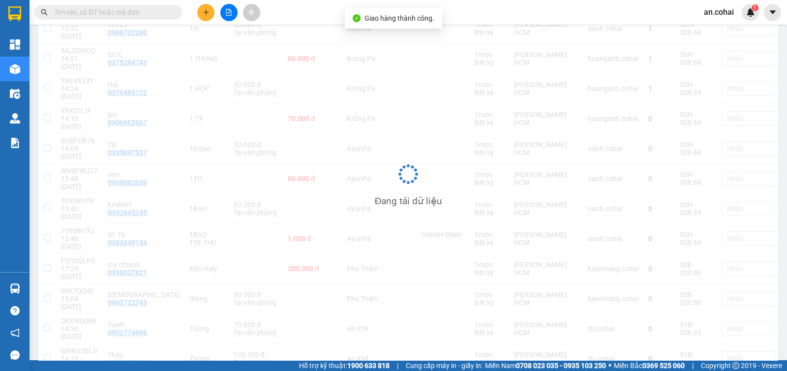
scroll to position [270, 0]
